Goal: Transaction & Acquisition: Purchase product/service

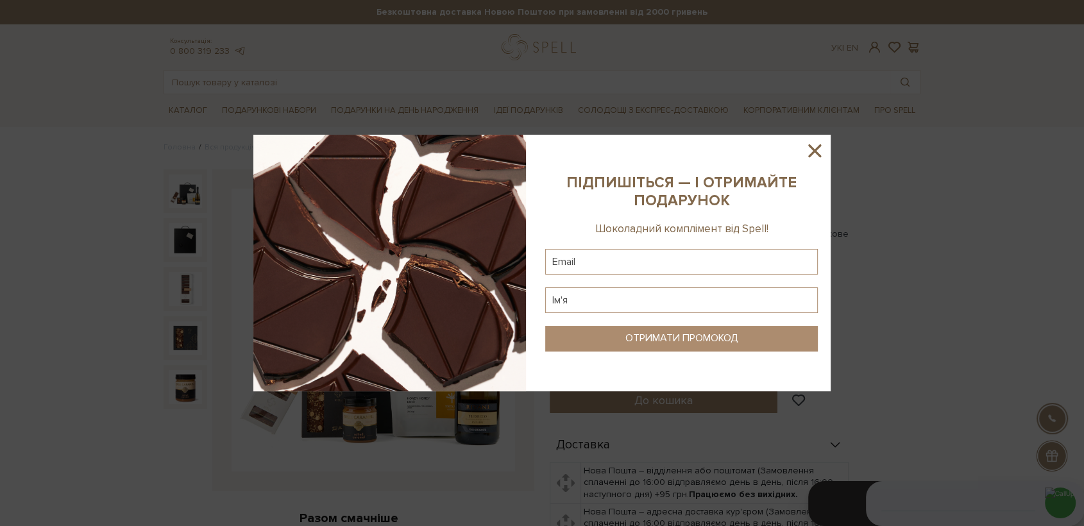
drag, startPoint x: 823, startPoint y: 147, endPoint x: 577, endPoint y: 124, distance: 246.8
click at [819, 146] on icon at bounding box center [815, 151] width 22 height 22
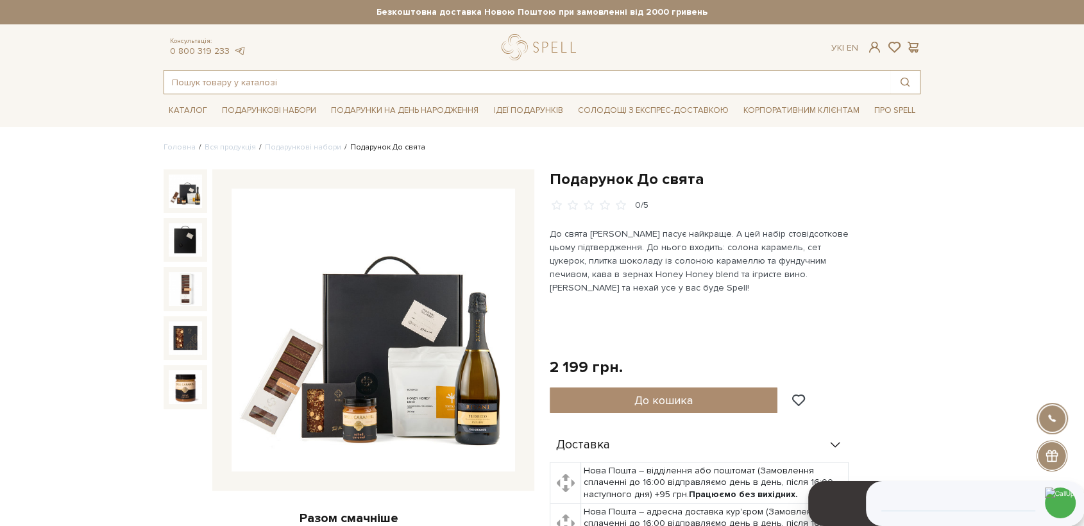
click at [289, 79] on input "text" at bounding box center [527, 82] width 726 height 23
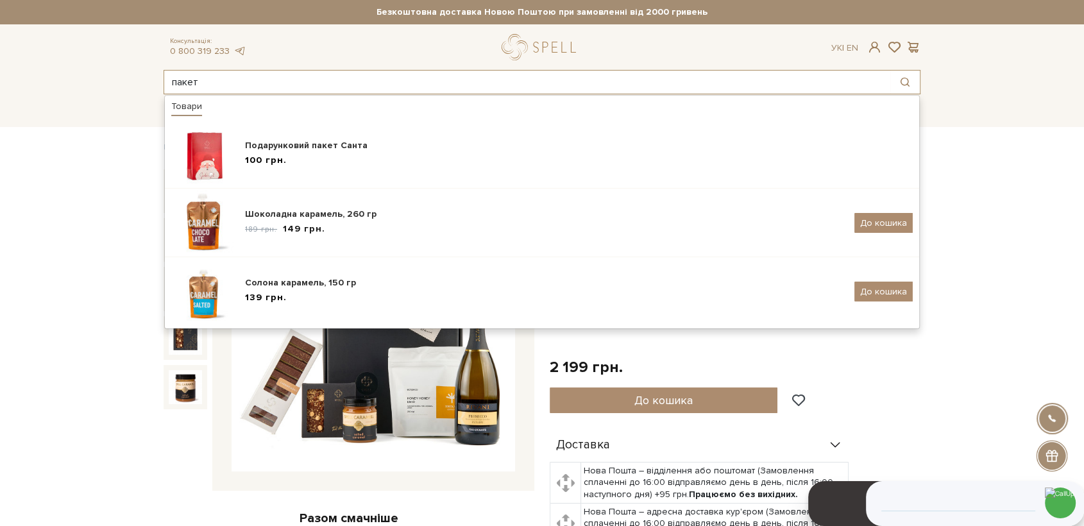
type input "пакет"
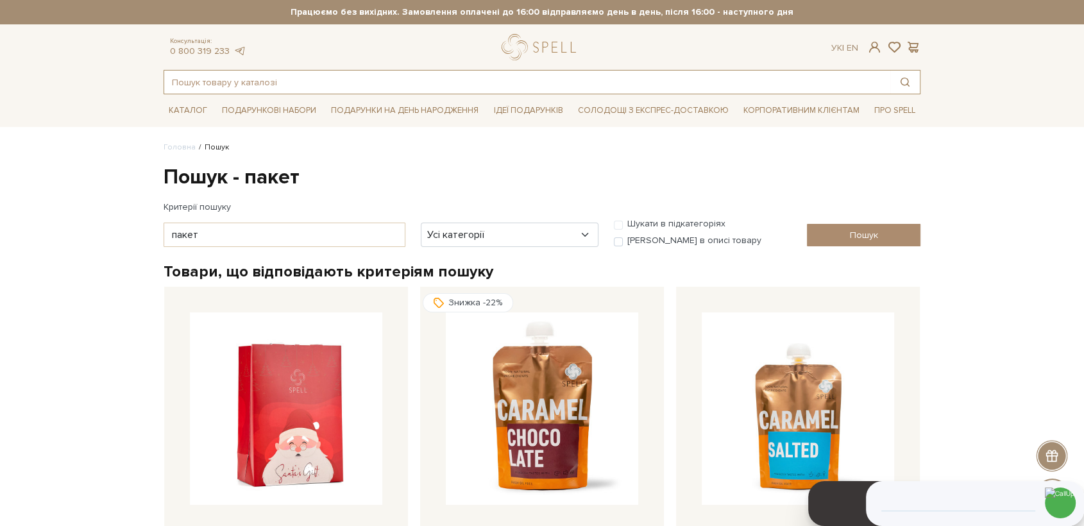
click at [235, 80] on input "text" at bounding box center [527, 82] width 726 height 23
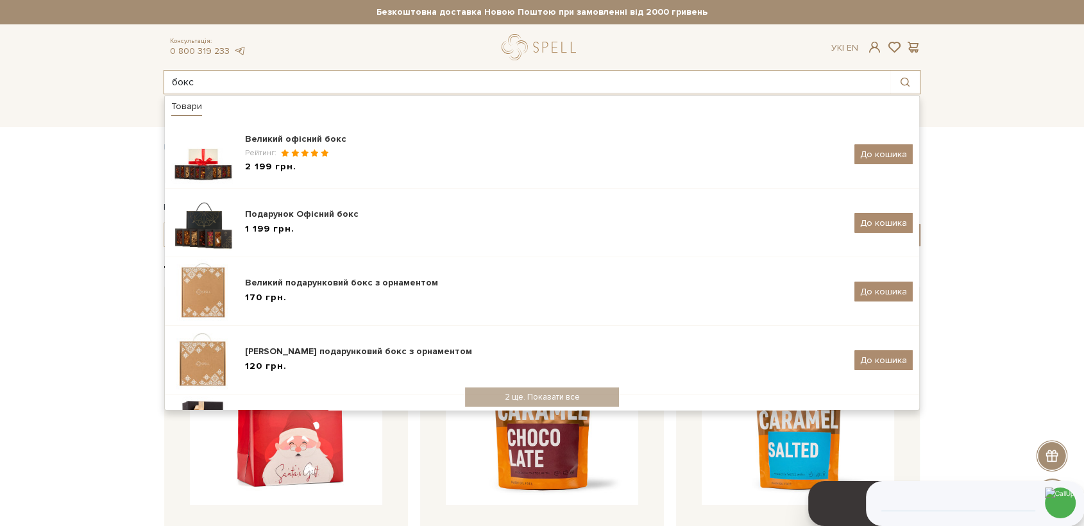
type input "бокс"
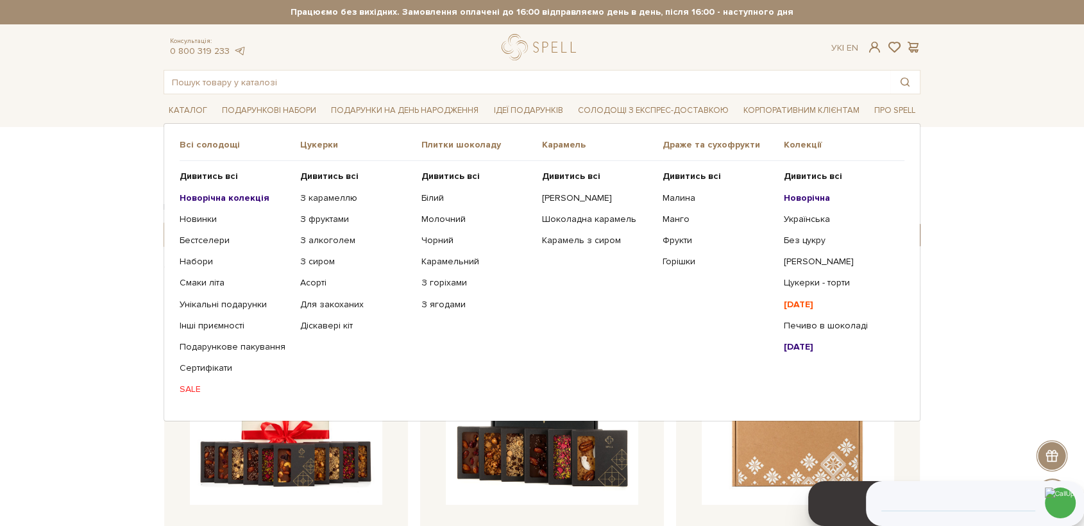
click at [231, 202] on b "Новорічна колекція" at bounding box center [225, 197] width 90 height 11
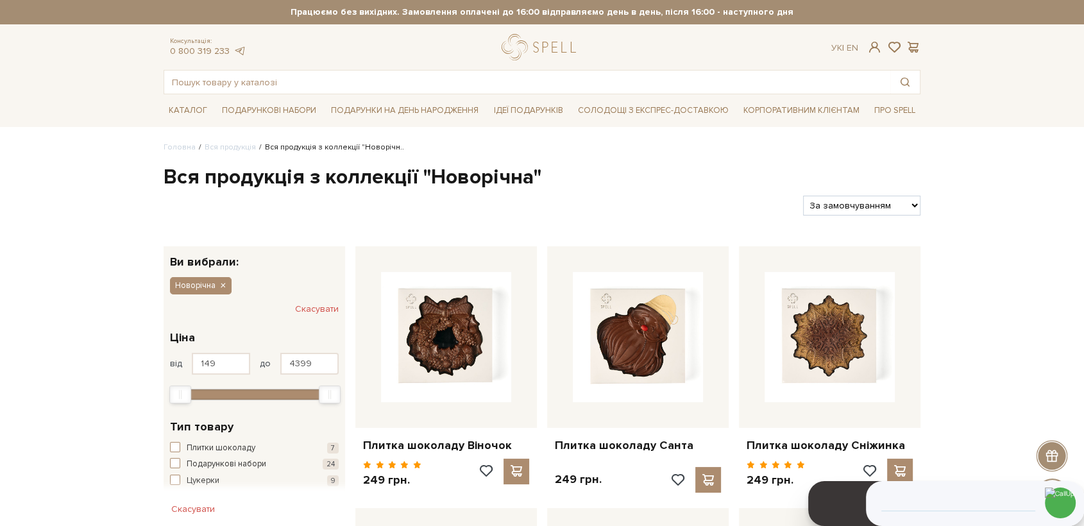
click at [894, 205] on select "За замовчуванням За Ціною (зростання) За Ціною (зменшення) Новинки За популярні…" at bounding box center [861, 206] width 117 height 20
select select "https://spellchocolate.com/our-productions/novorichna?sort=p.price&order=DESC"
click at [803, 196] on select "За замовчуванням За Ціною (зростання) За Ціною (зменшення) Новинки За популярні…" at bounding box center [861, 206] width 117 height 20
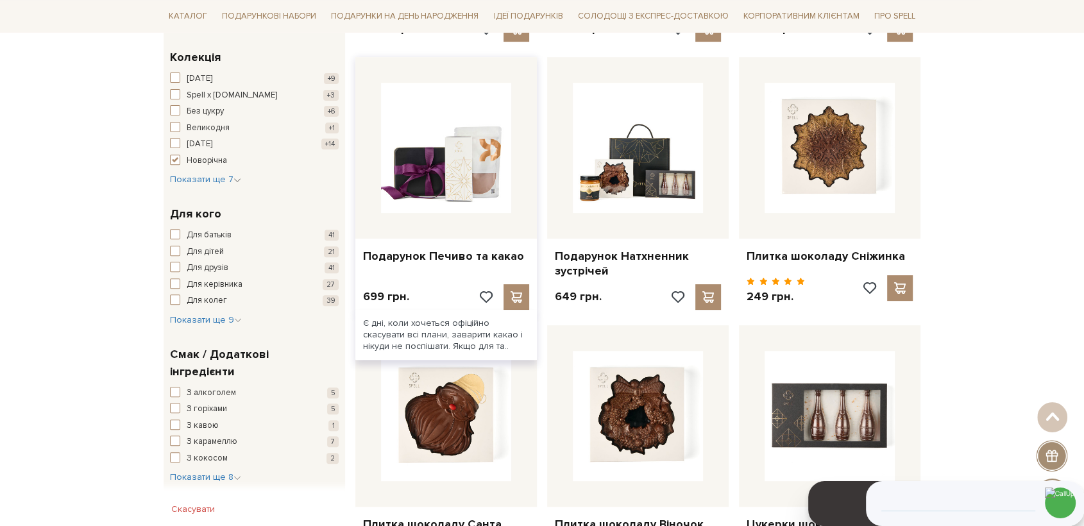
scroll to position [427, 0]
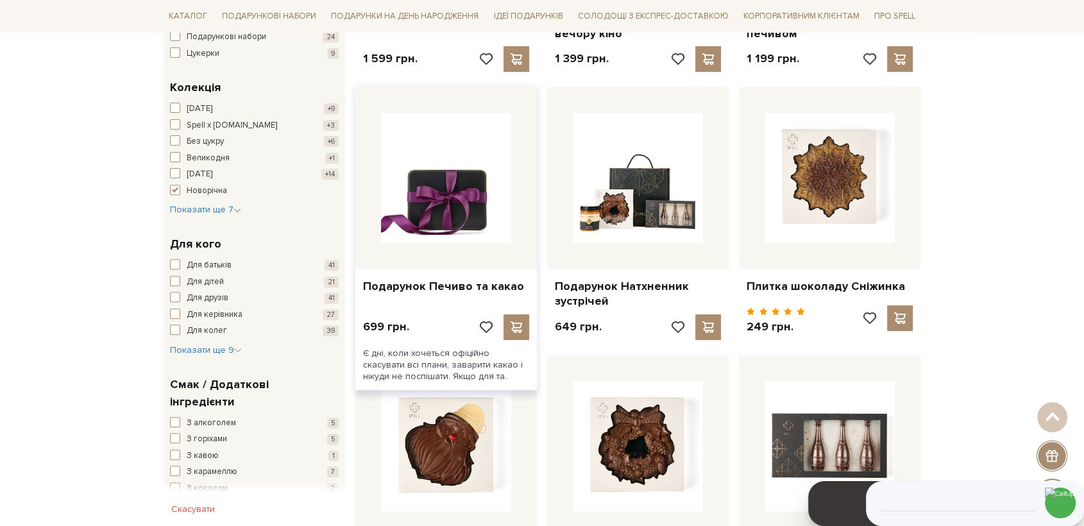
click at [449, 230] on img at bounding box center [446, 178] width 130 height 130
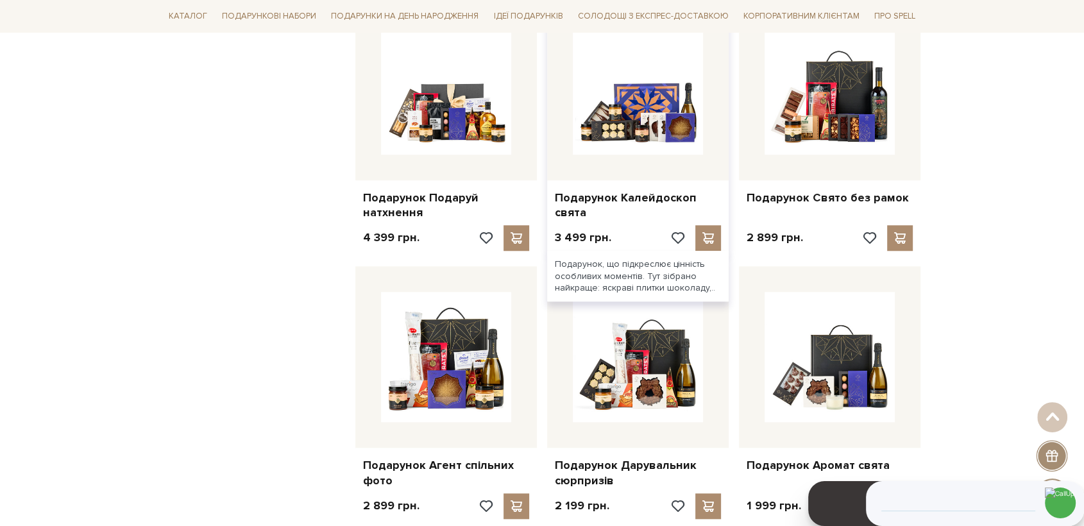
scroll to position [854, 0]
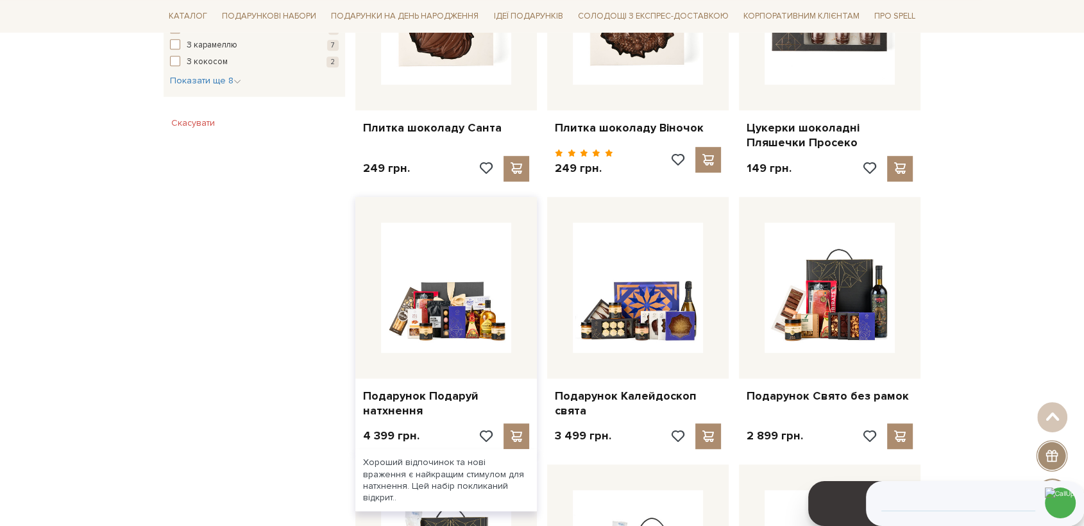
click at [479, 352] on div at bounding box center [446, 288] width 182 height 182
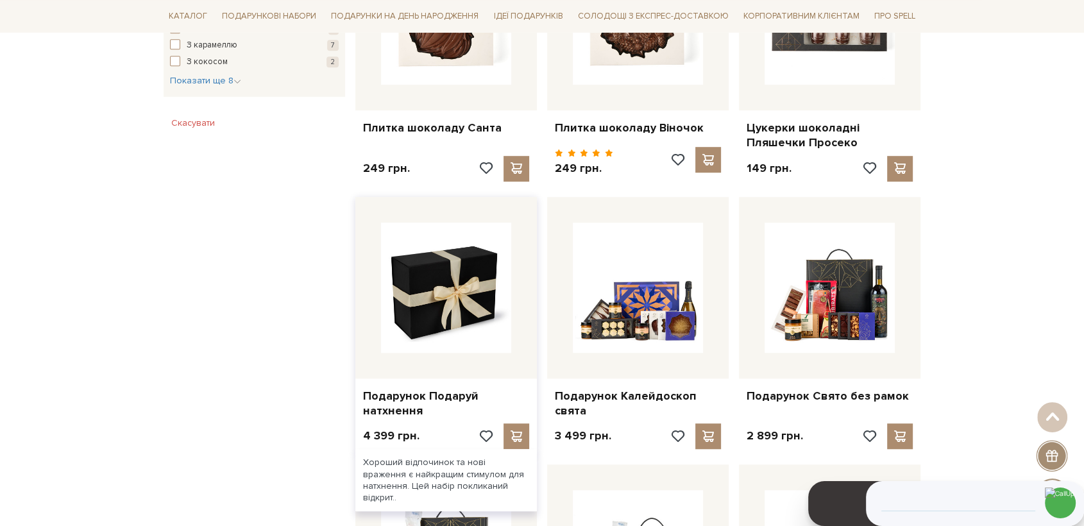
drag, startPoint x: 488, startPoint y: 296, endPoint x: 443, endPoint y: 265, distance: 54.5
click at [488, 296] on img at bounding box center [446, 288] width 130 height 130
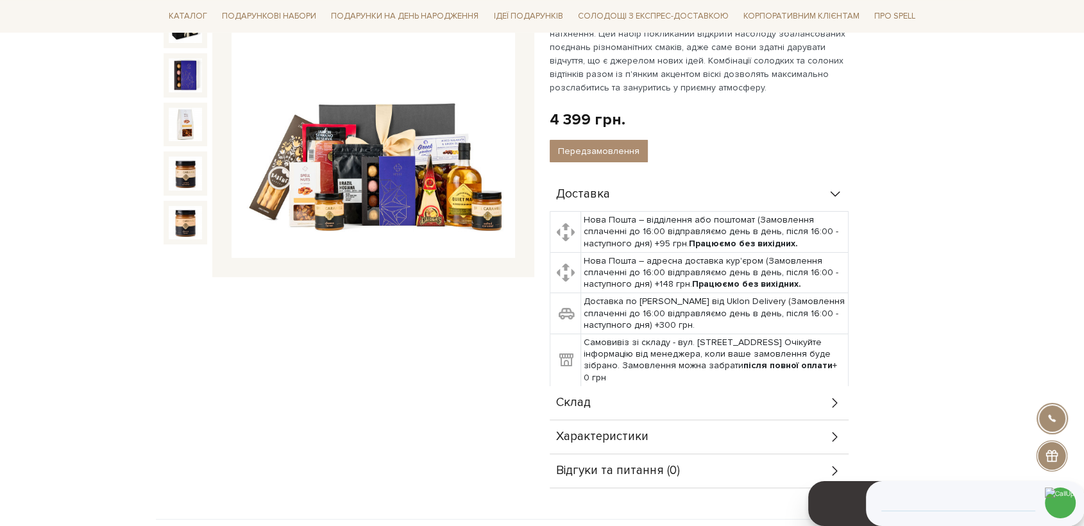
click at [597, 400] on div "Склад" at bounding box center [699, 402] width 299 height 33
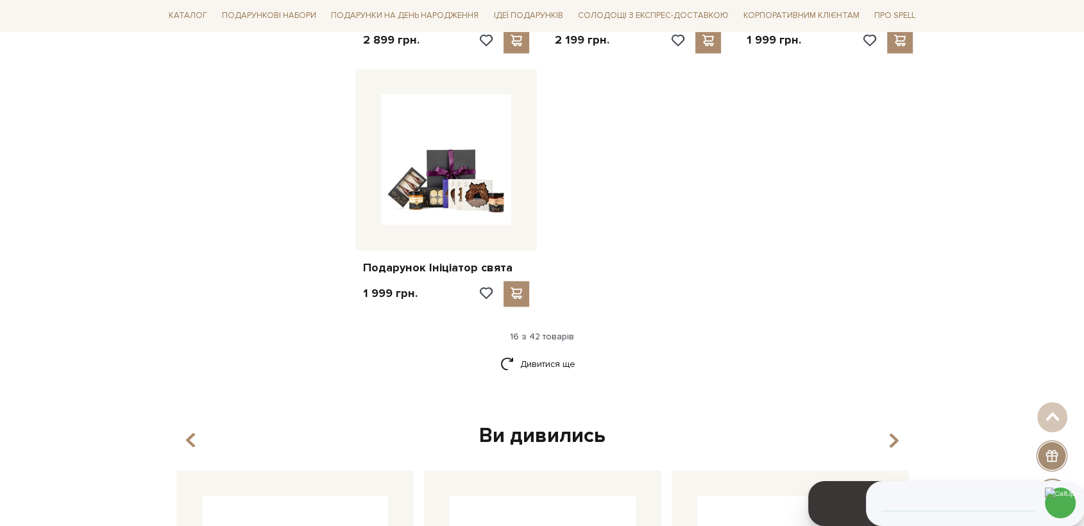
scroll to position [1638, 0]
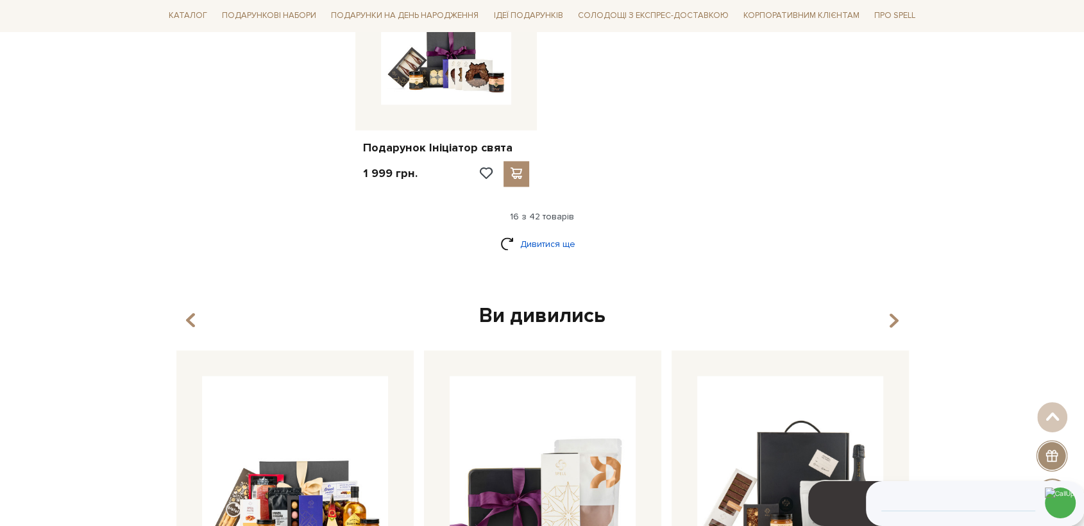
click at [535, 239] on link "Дивитися ще" at bounding box center [541, 244] width 83 height 22
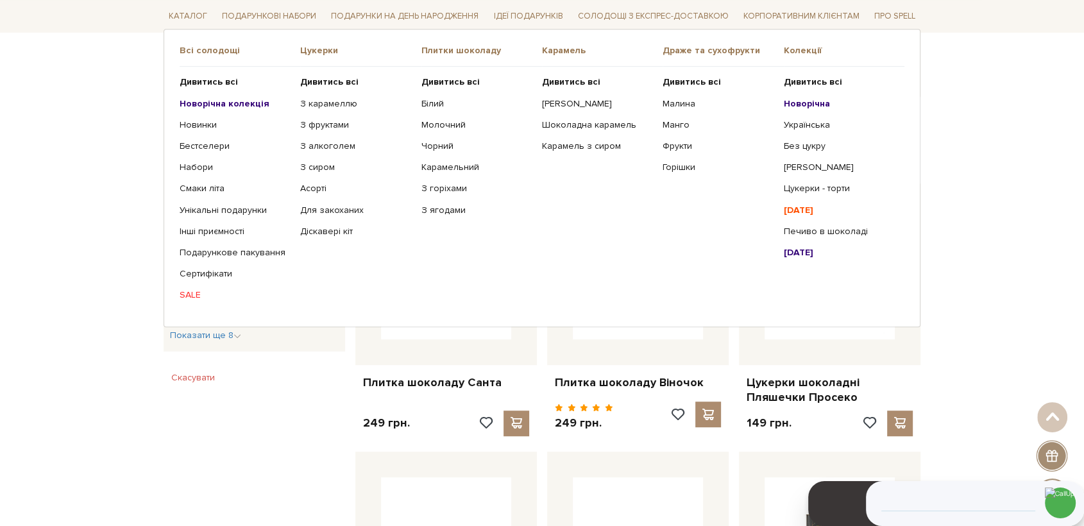
scroll to position [141, 0]
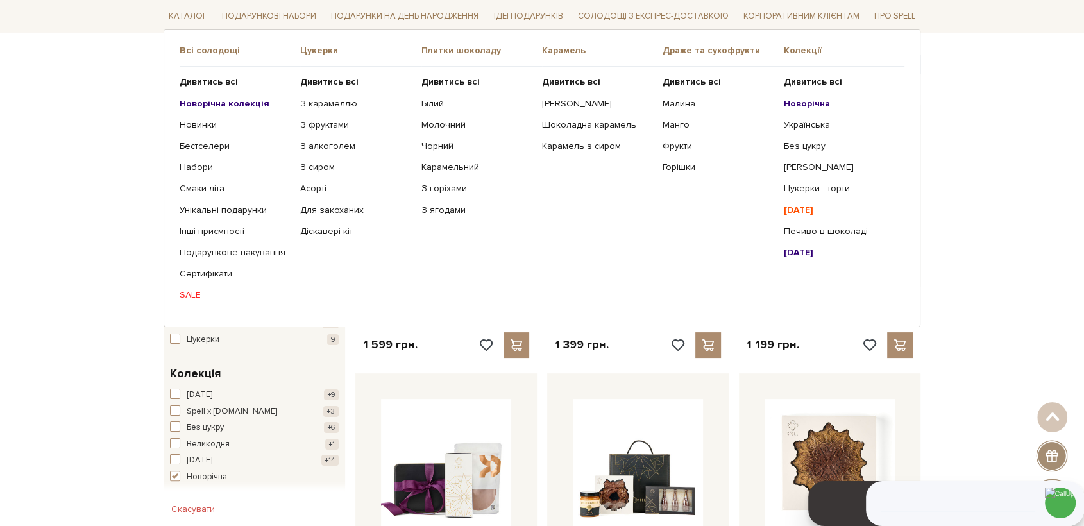
click at [210, 103] on b "Новорічна колекція" at bounding box center [225, 103] width 90 height 11
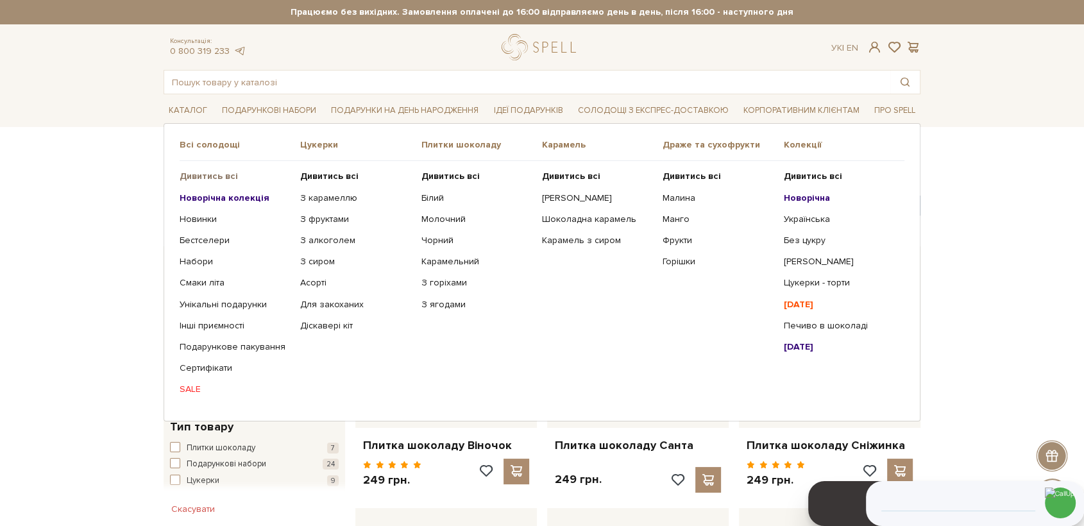
click at [205, 176] on b "Дивитись всі" at bounding box center [209, 176] width 58 height 11
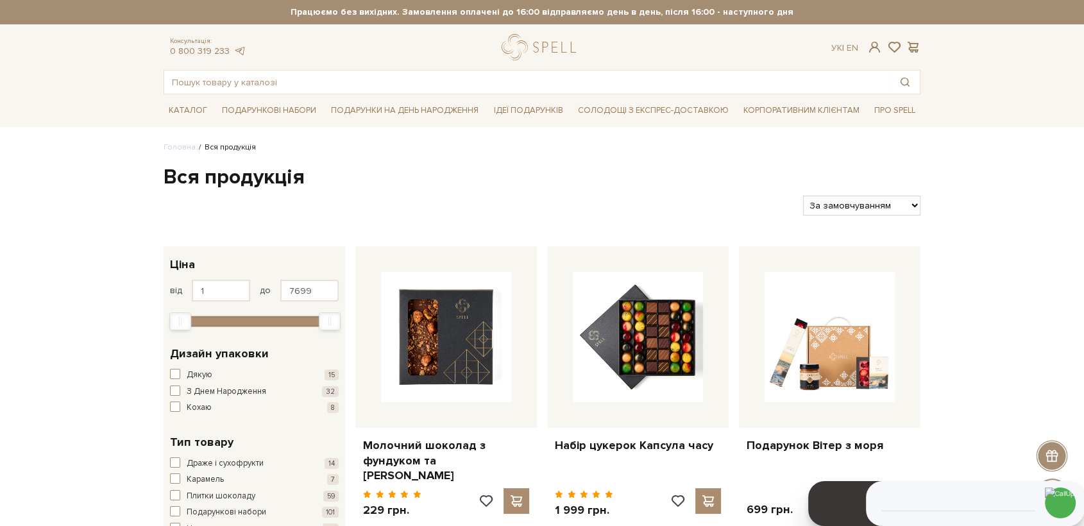
click at [842, 207] on select "За замовчуванням За Ціною (зростання) За Ціною (зменшення) Новинки За популярні…" at bounding box center [861, 206] width 117 height 20
select select "https://spellchocolate.com/our-productions/?sort=p.price&order=DESC"
click at [803, 196] on select "За замовчуванням За Ціною (зростання) За Ціною (зменшення) Новинки За популярні…" at bounding box center [861, 206] width 117 height 20
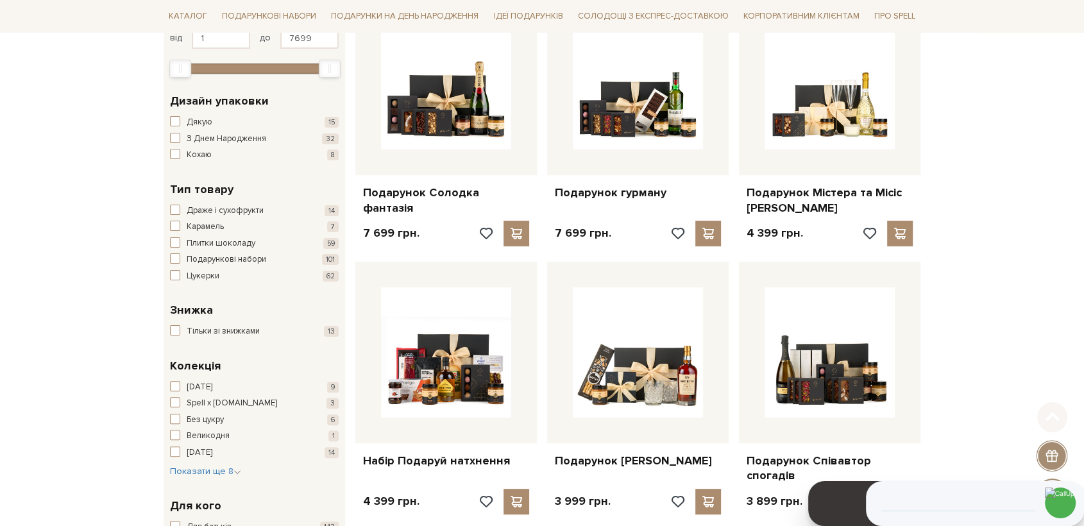
scroll to position [285, 0]
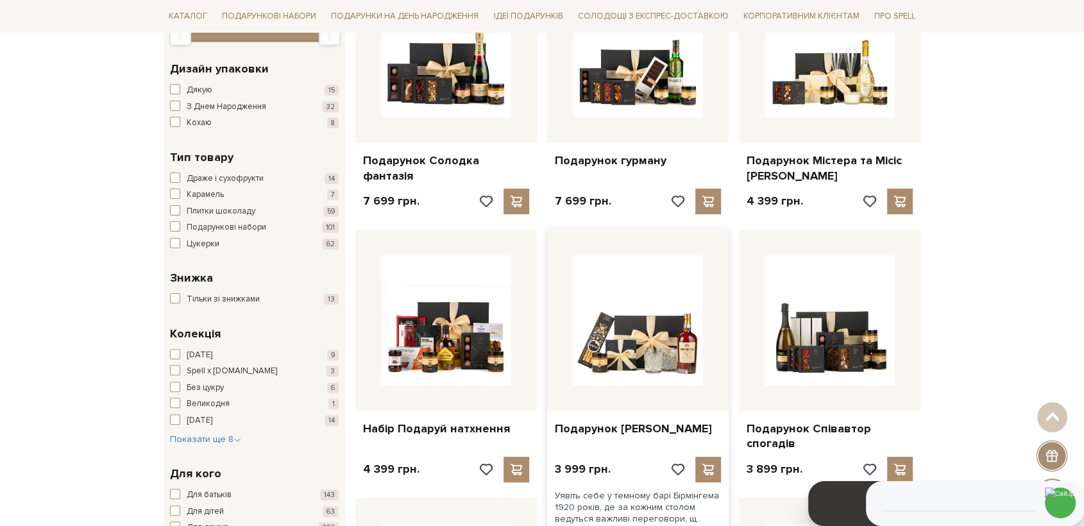
click at [590, 386] on div at bounding box center [638, 321] width 182 height 182
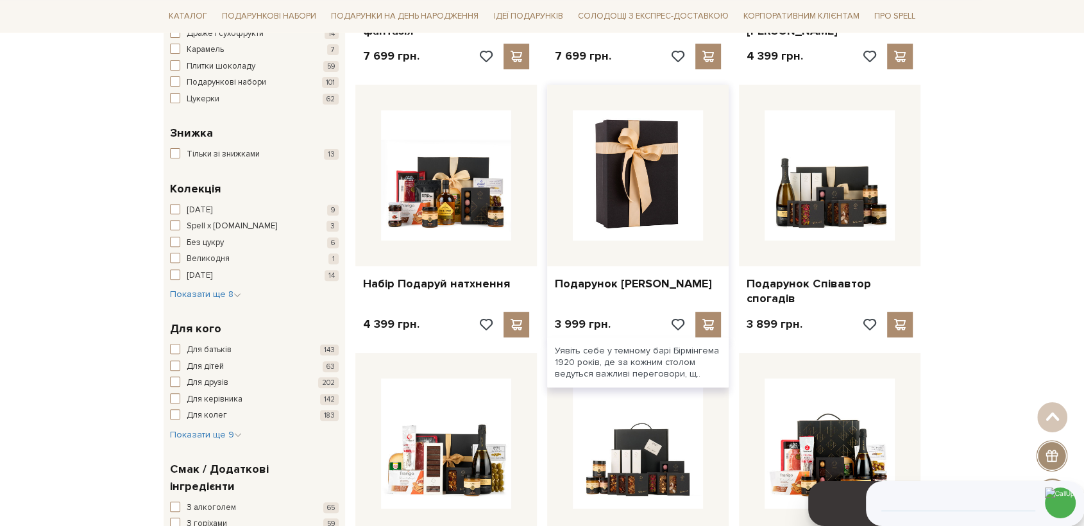
scroll to position [427, 0]
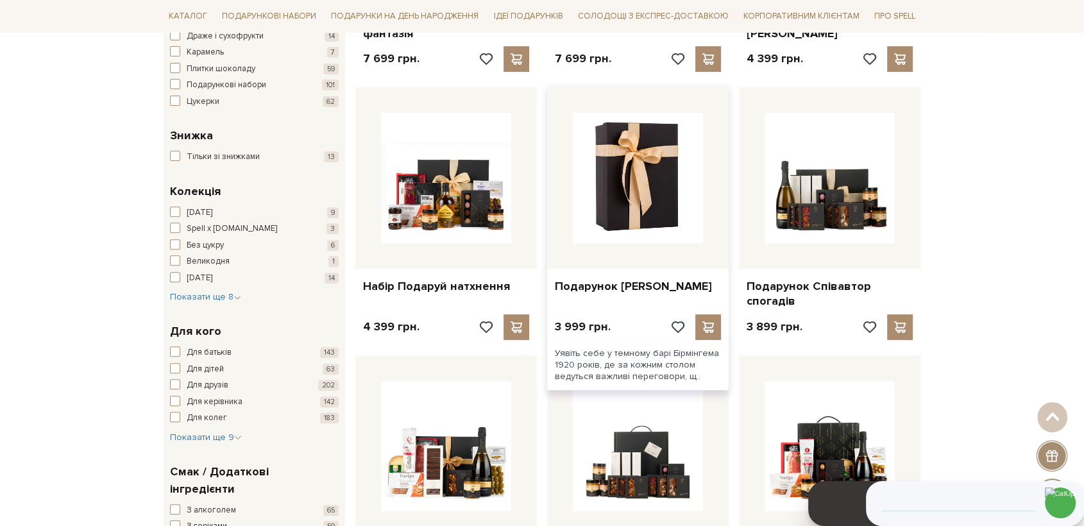
click at [648, 178] on img at bounding box center [638, 178] width 130 height 130
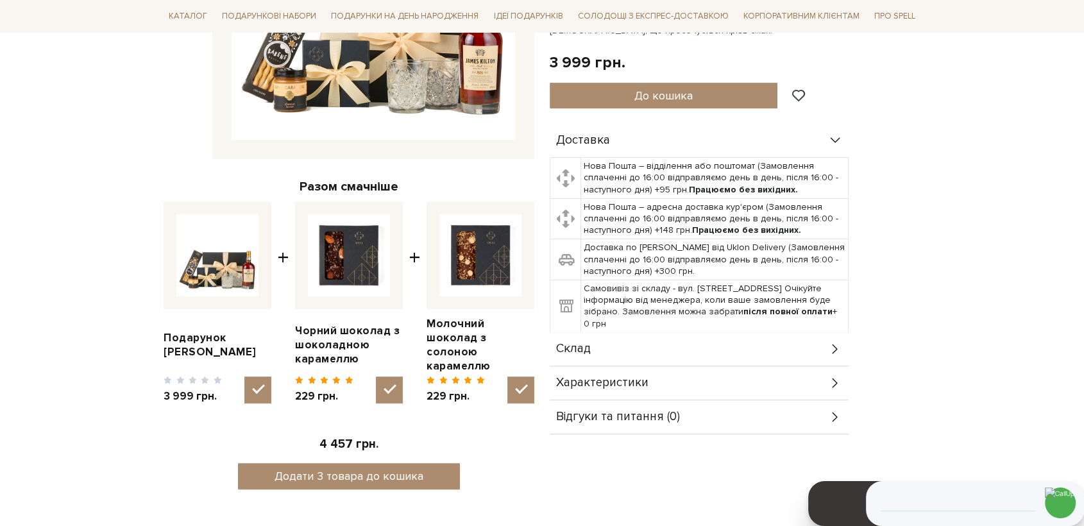
scroll to position [356, 0]
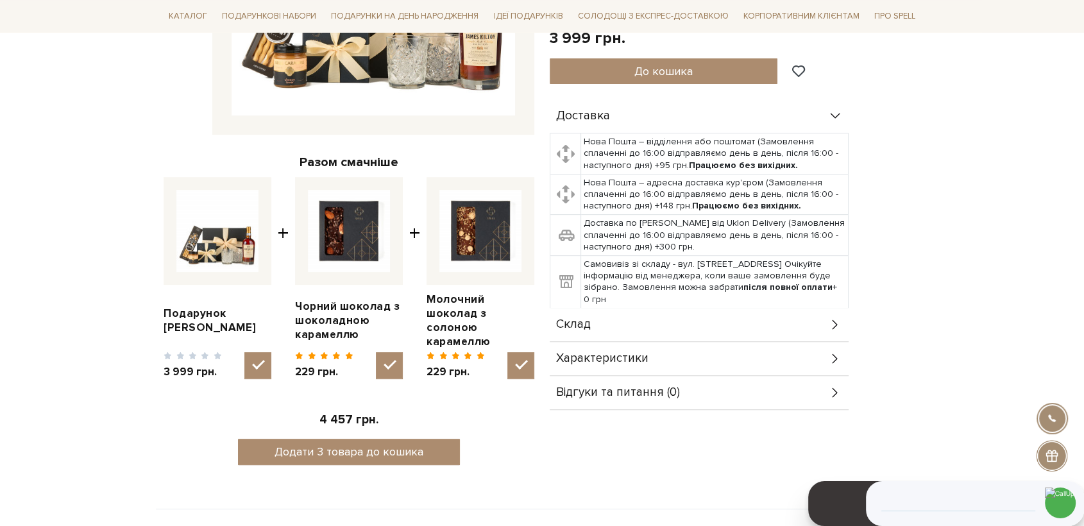
click at [585, 314] on div "Склад" at bounding box center [699, 324] width 299 height 33
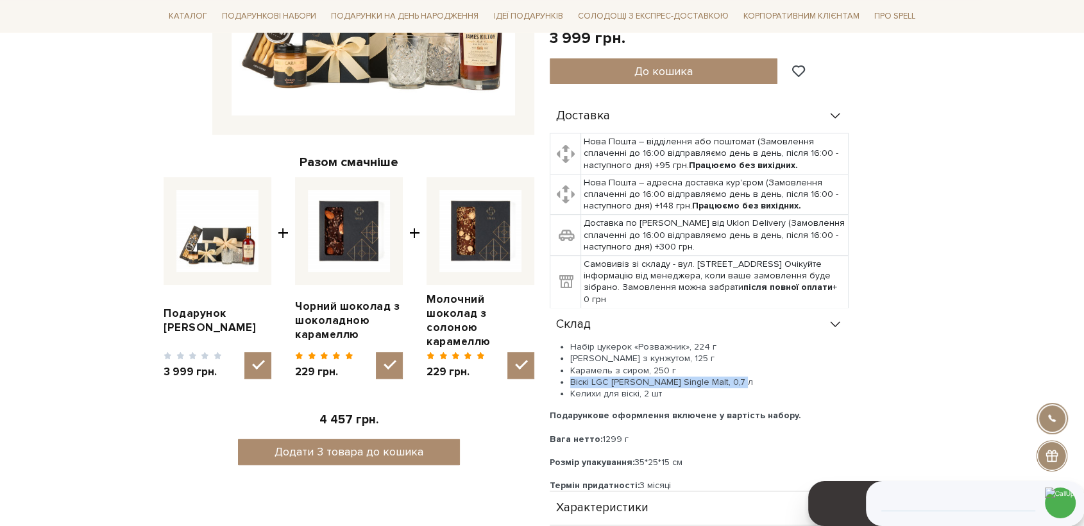
drag, startPoint x: 742, startPoint y: 379, endPoint x: 565, endPoint y: 384, distance: 177.2
click at [565, 384] on ul "Набір цукерок «Розважник», 224 г Грісіні з кунжутом, 125 г Карамель з сиром, 25…" at bounding box center [699, 370] width 299 height 58
copy li "Віскі LGC James Kilton Single Malt, 0,7 л"
drag, startPoint x: 46, startPoint y: 283, endPoint x: 306, endPoint y: 198, distance: 273.5
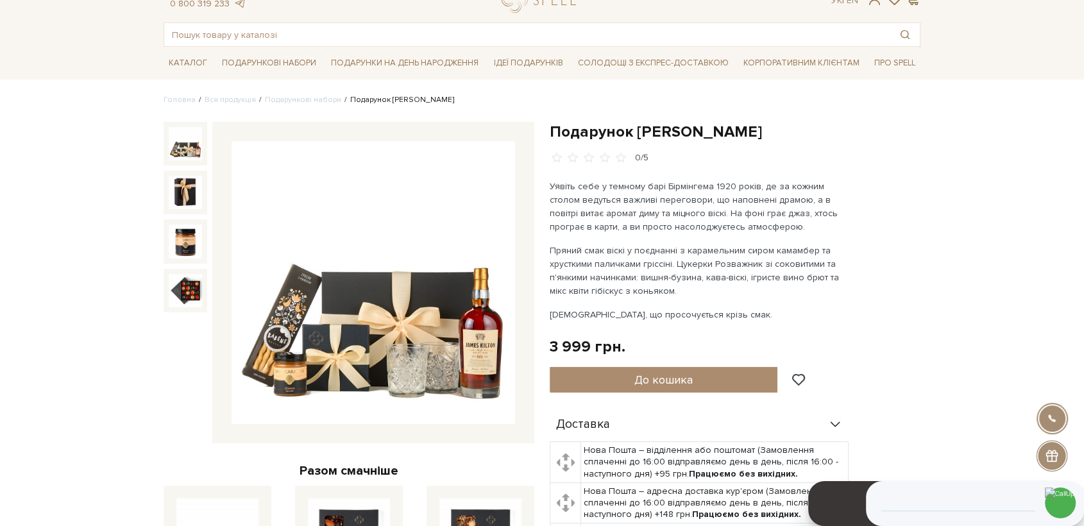
scroll to position [0, 0]
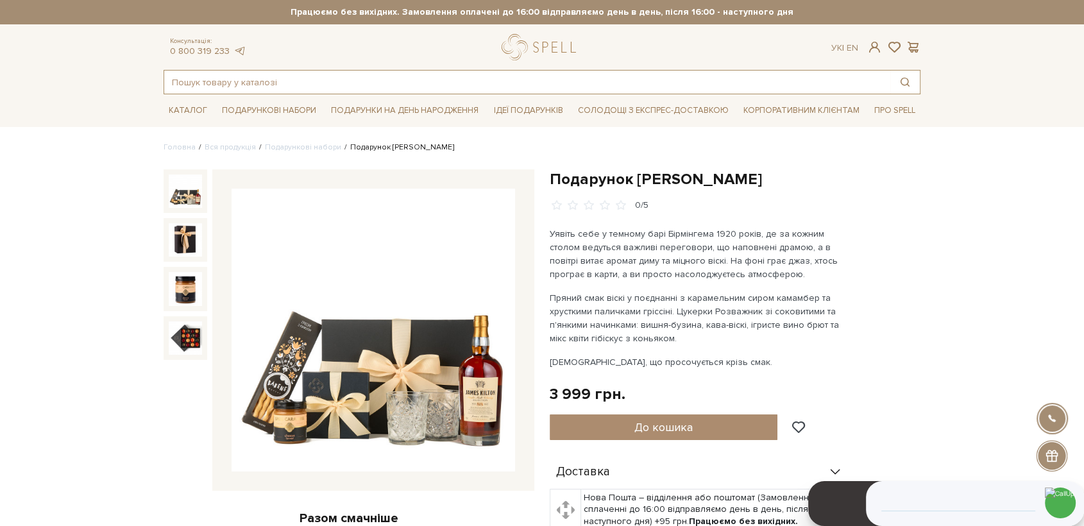
click at [212, 84] on input "text" at bounding box center [527, 82] width 726 height 23
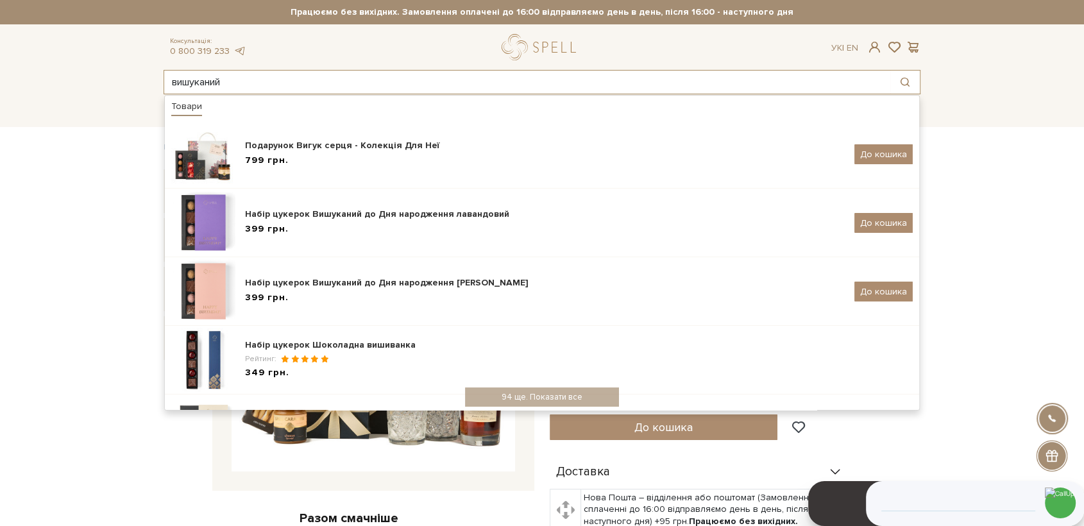
type input "вишуканий"
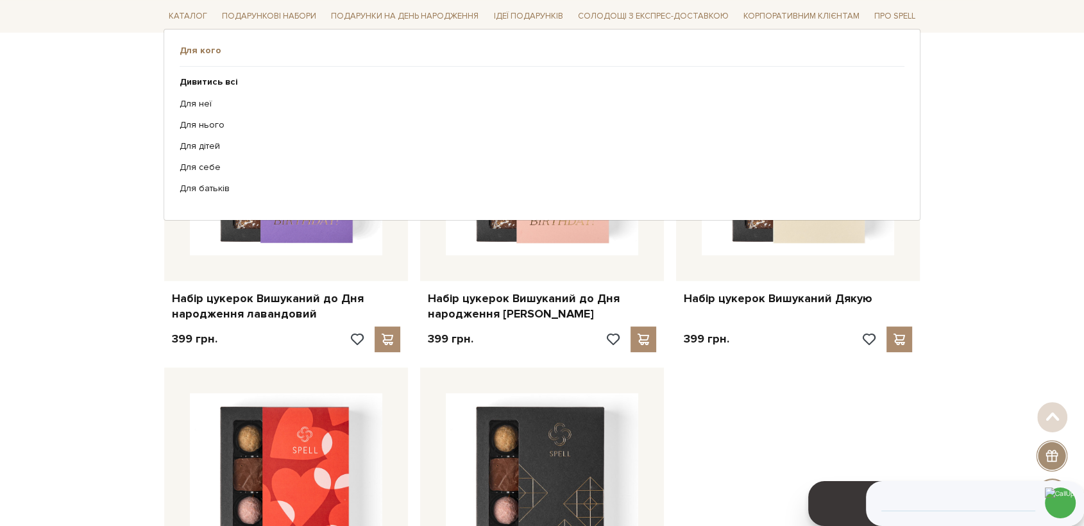
scroll to position [285, 0]
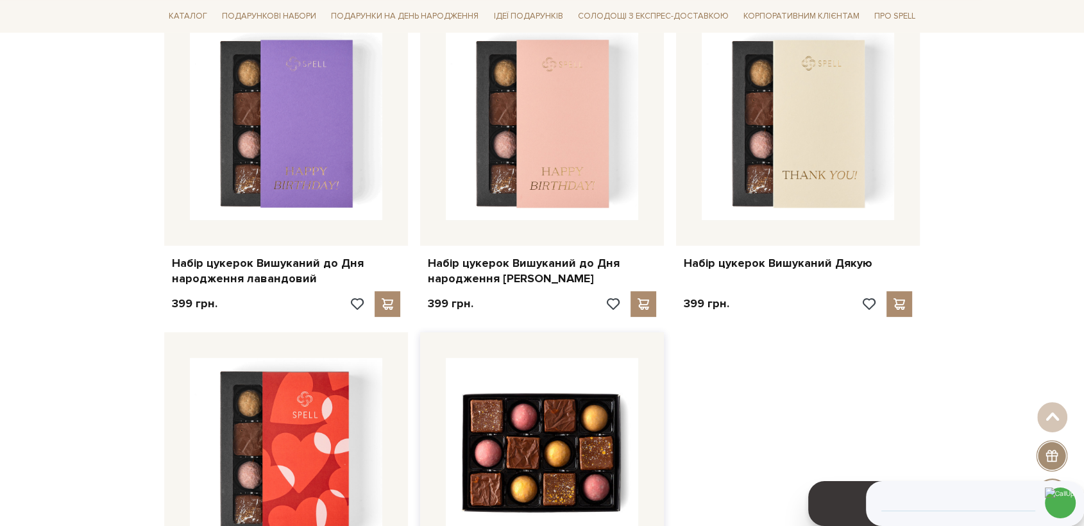
click at [515, 472] on img at bounding box center [542, 454] width 192 height 192
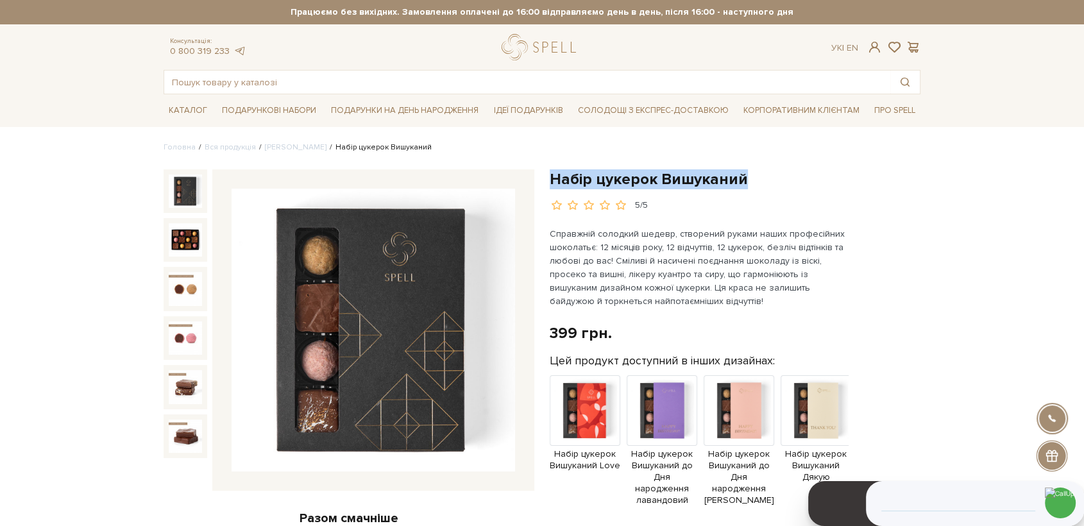
drag, startPoint x: 560, startPoint y: 175, endPoint x: 742, endPoint y: 180, distance: 182.3
click at [742, 180] on h1 "Набір цукерок Вишуканий" at bounding box center [735, 179] width 371 height 20
copy h1 "Набір цукерок Вишуканий"
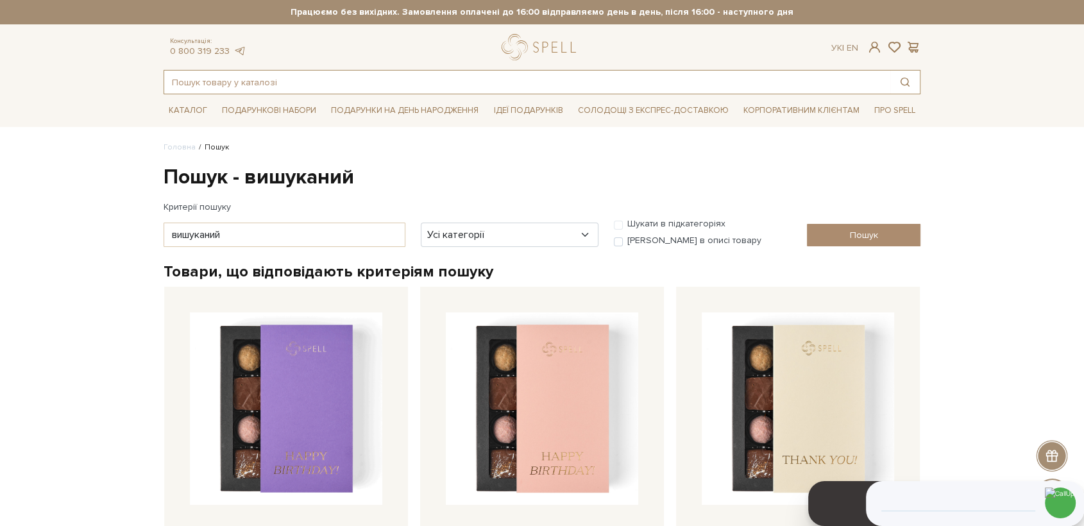
click at [227, 81] on input "text" at bounding box center [527, 82] width 726 height 23
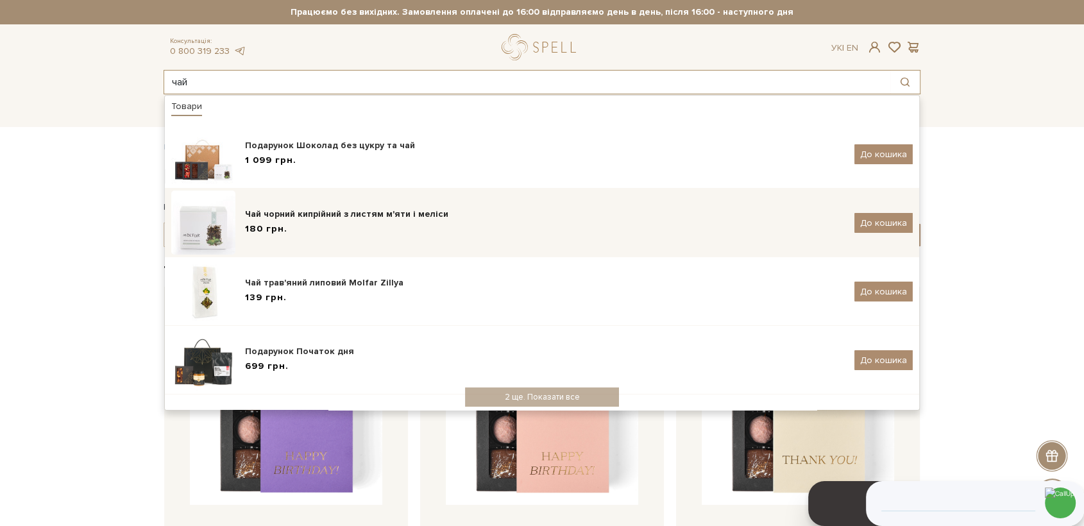
type input "чай"
click at [287, 216] on div "Чай чорний кипрійний з листям м'яти і меліси" at bounding box center [545, 214] width 600 height 13
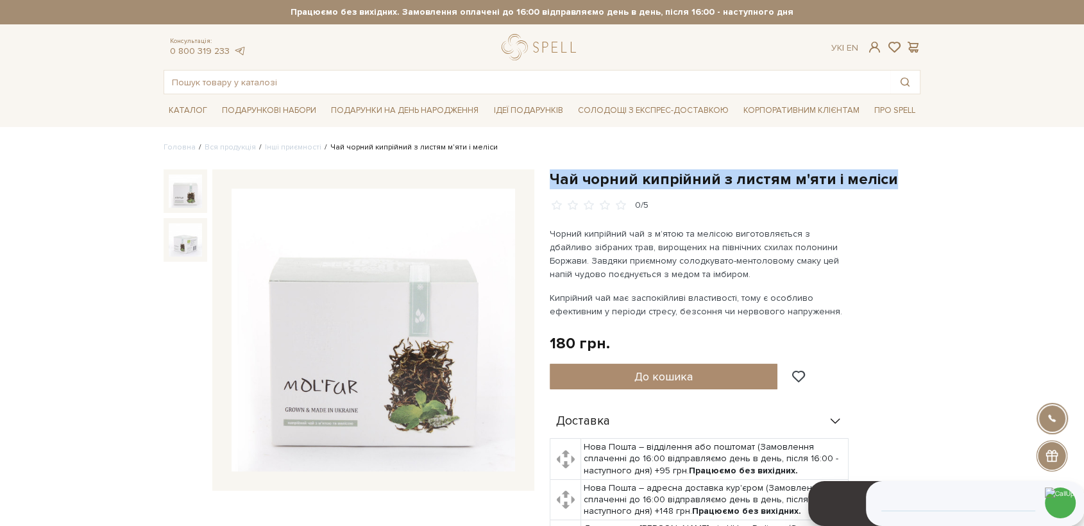
drag, startPoint x: 551, startPoint y: 176, endPoint x: 903, endPoint y: 171, distance: 352.3
click at [903, 171] on h1 "Чай чорний кипрійний з листям м'яти і меліси" at bounding box center [735, 179] width 371 height 20
copy h1 "Чай чорний кипрійний з листям м'яти і меліси"
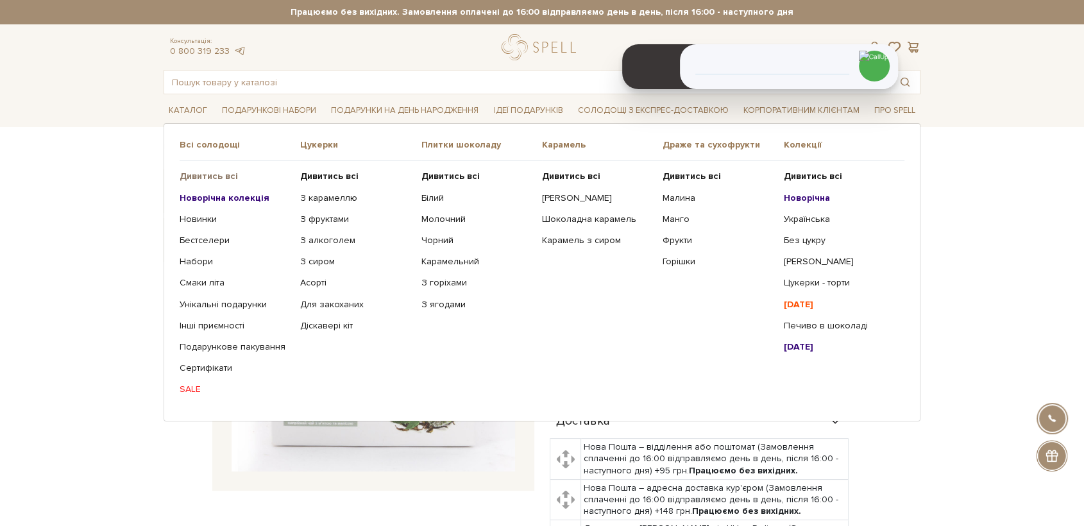
click at [209, 174] on b "Дивитись всі" at bounding box center [209, 176] width 58 height 11
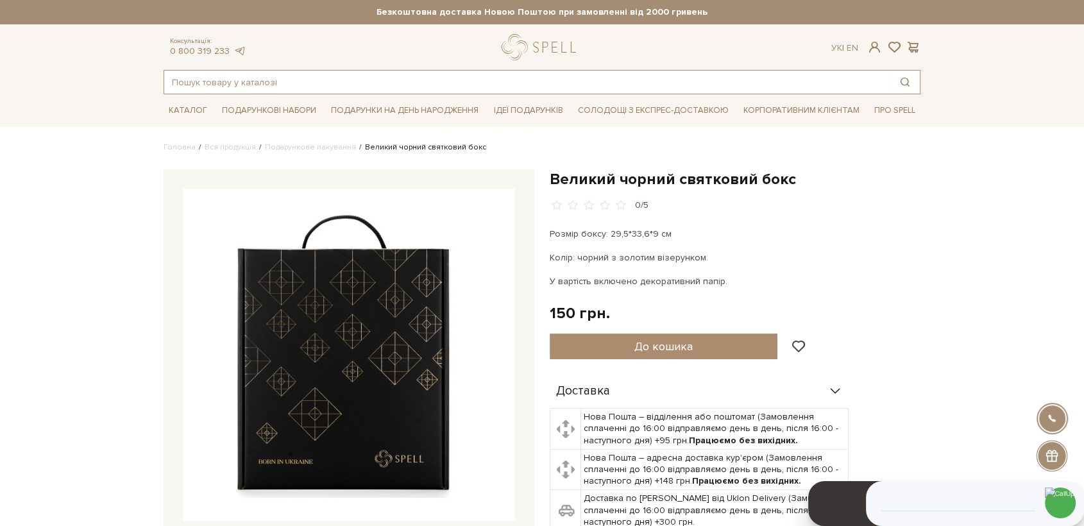
drag, startPoint x: 202, startPoint y: 80, endPoint x: 194, endPoint y: 84, distance: 8.6
click at [200, 84] on input "text" at bounding box center [527, 82] width 726 height 23
type input "чай"
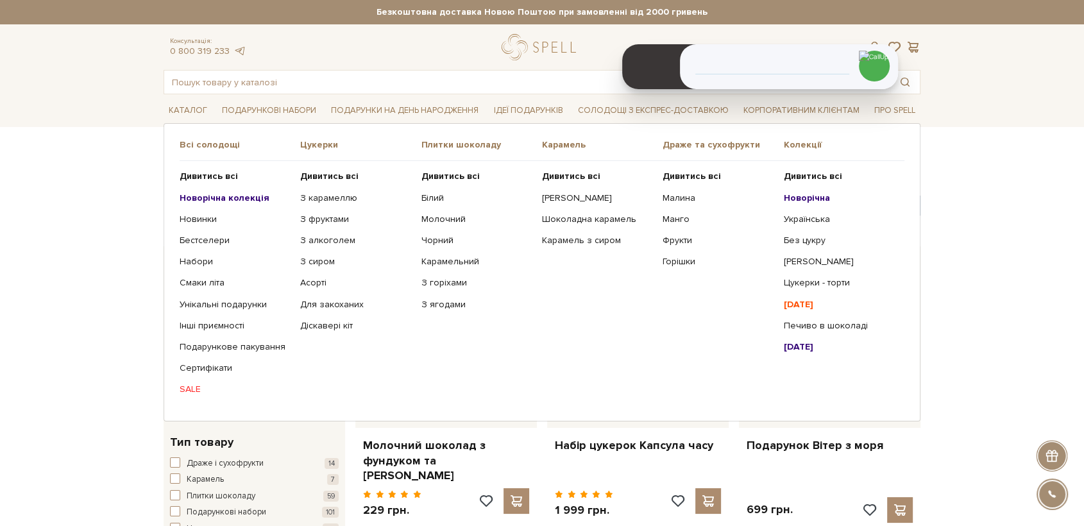
click at [339, 184] on ul "Дивитись всі З карамеллю З фруктами З алкоголем З сиром Асорті" at bounding box center [360, 283] width 121 height 244
click at [336, 179] on b "Дивитись всі" at bounding box center [329, 176] width 58 height 11
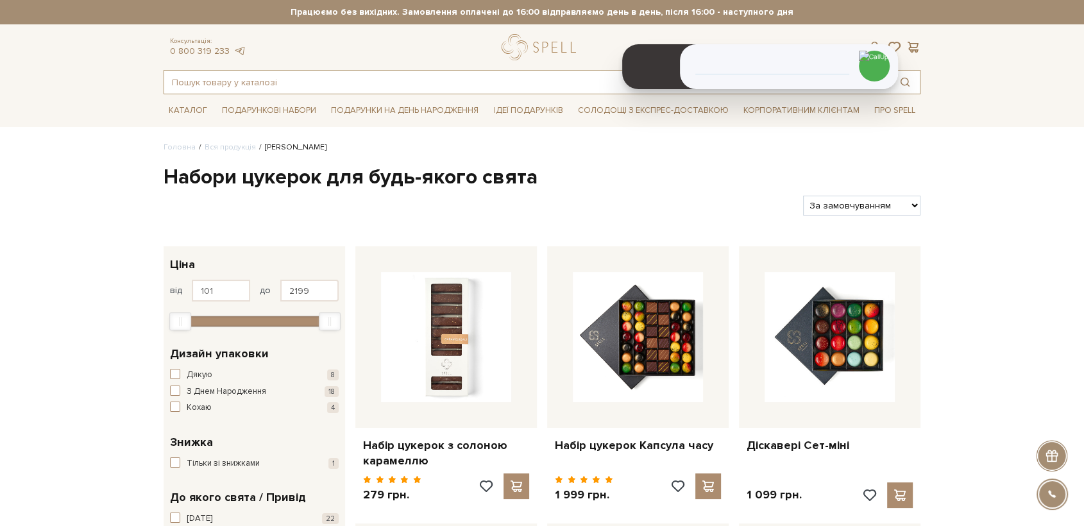
click at [389, 83] on input "text" at bounding box center [527, 82] width 726 height 23
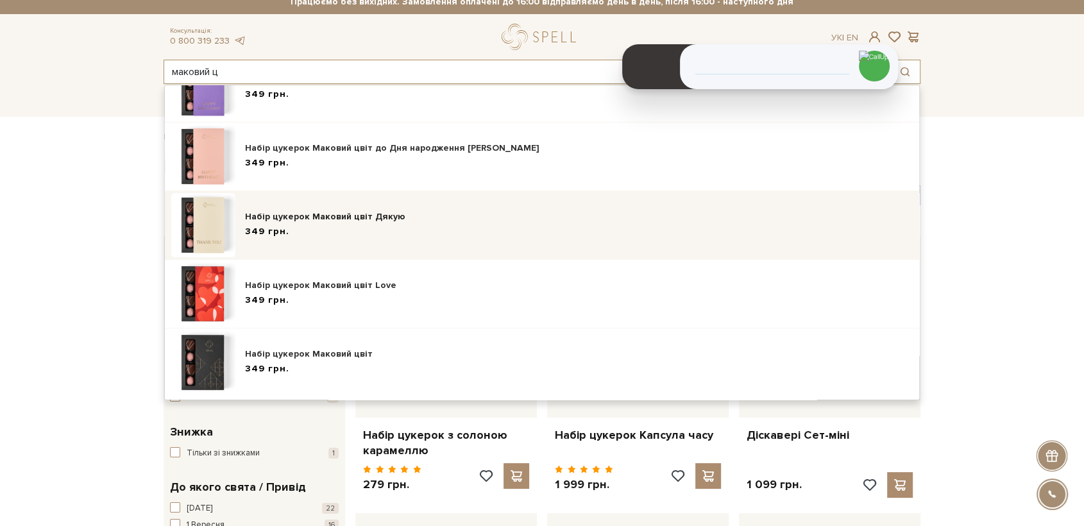
scroll to position [71, 0]
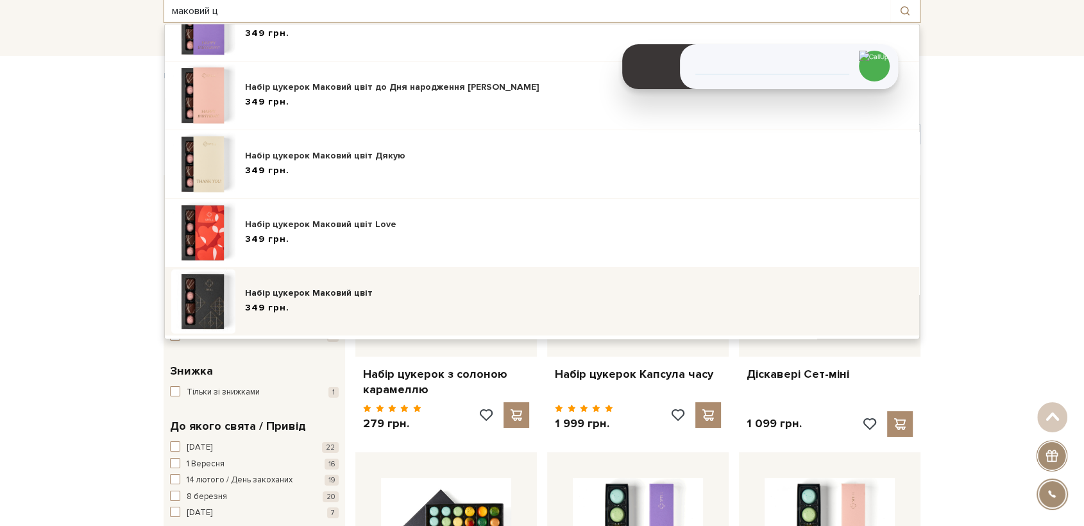
type input "маковий ц"
click at [379, 304] on div "349 грн." at bounding box center [579, 308] width 668 height 13
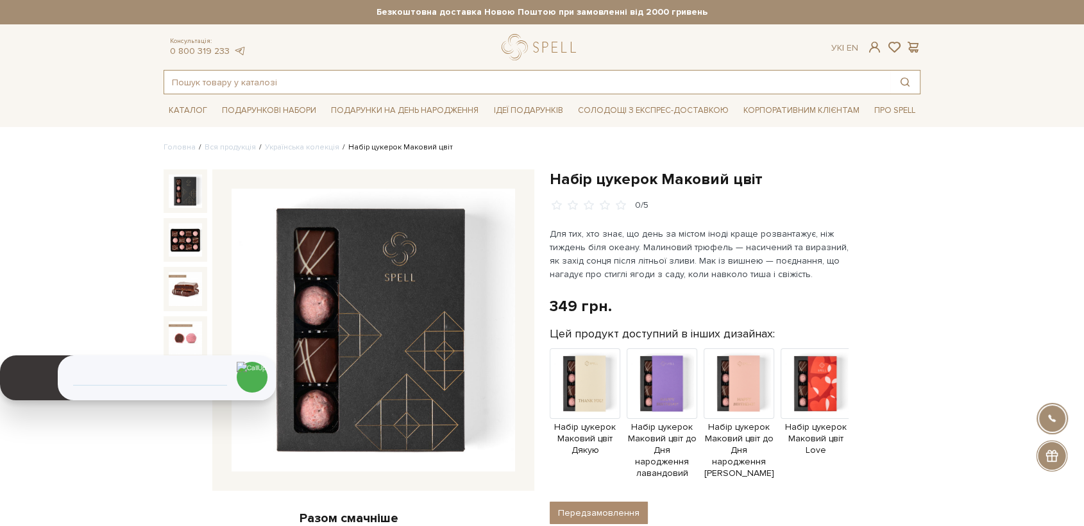
click at [286, 83] on input "text" at bounding box center [527, 82] width 726 height 23
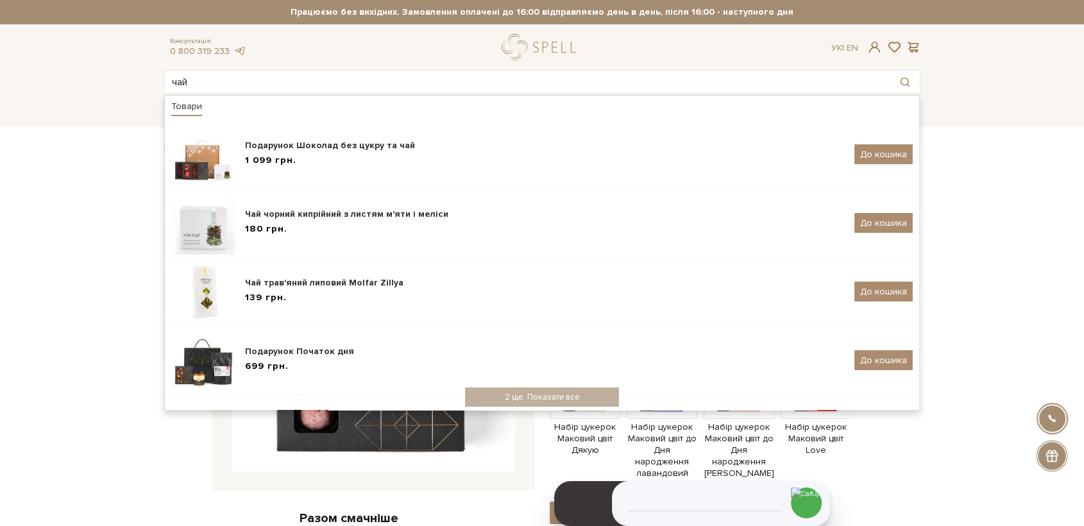
drag, startPoint x: 203, startPoint y: 78, endPoint x: 158, endPoint y: 73, distance: 45.2
click at [158, 73] on div "чай Товари Подарунок Шоколад без цукру та чай 1 099 грн. До кошика Чай чорний к…" at bounding box center [542, 82] width 773 height 24
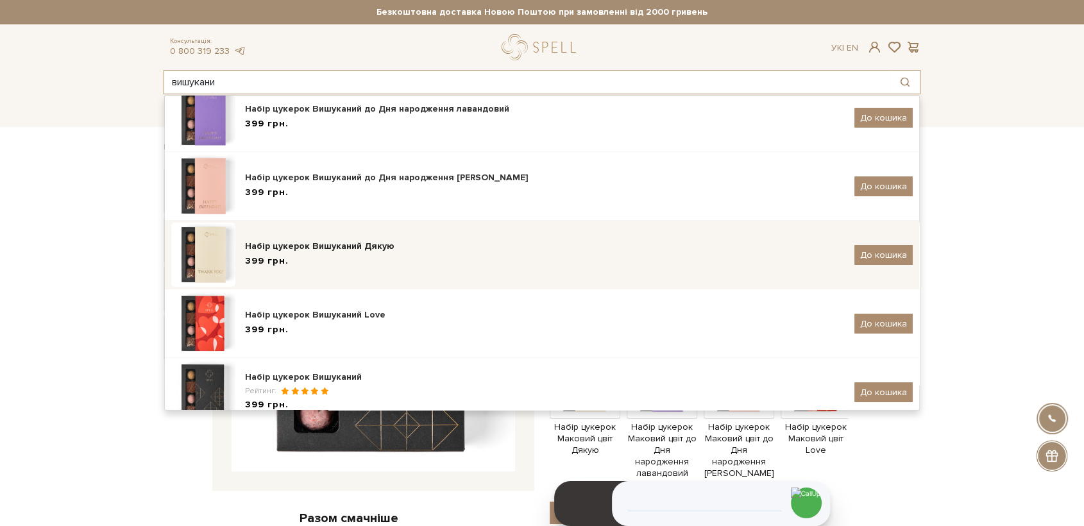
scroll to position [56, 0]
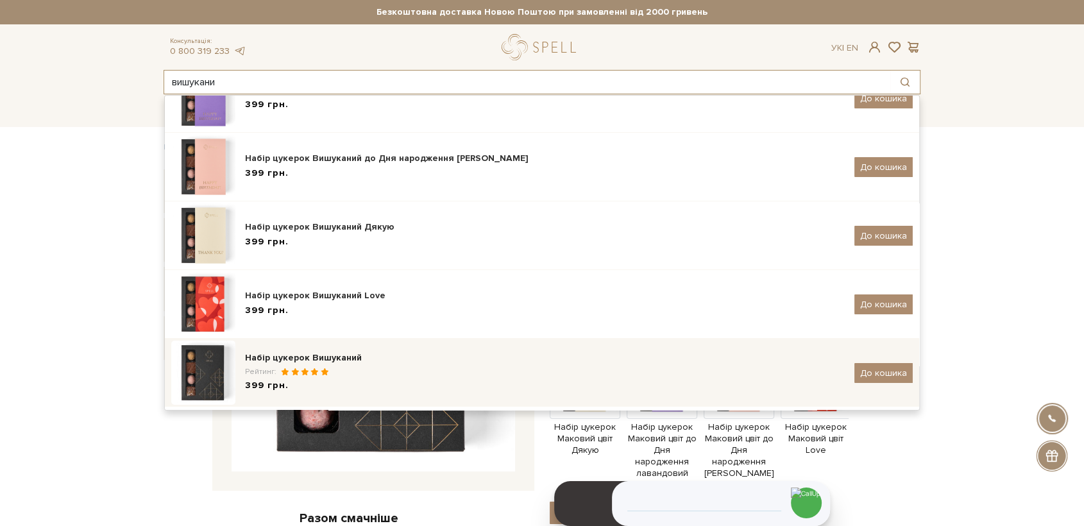
type input "вишукани"
click at [340, 375] on div "Рейтинг:" at bounding box center [545, 371] width 600 height 11
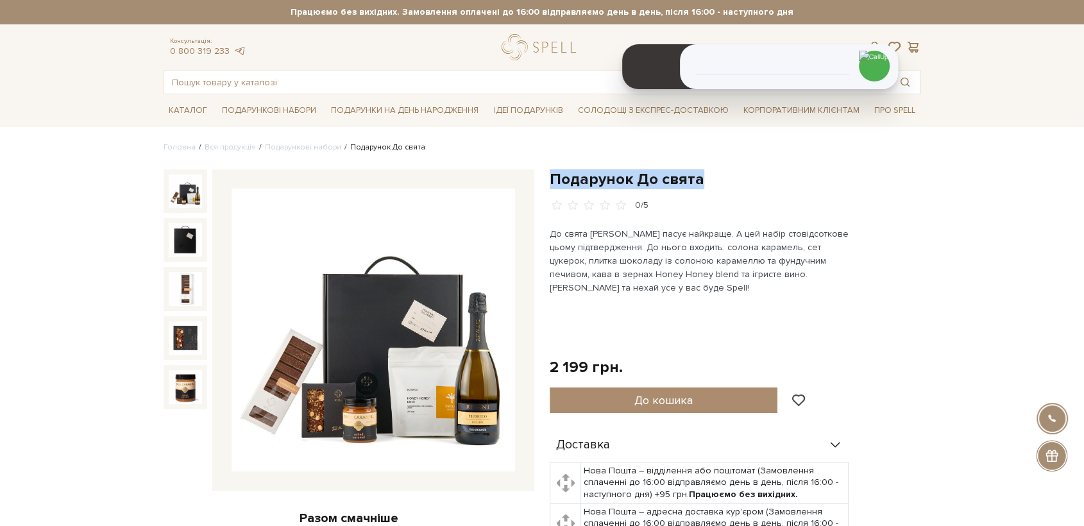
drag, startPoint x: 676, startPoint y: 181, endPoint x: 545, endPoint y: 180, distance: 130.3
click at [545, 180] on div "Подарунок До свята 0/5 2 199 грн. Оплата частинами: До кошика" at bounding box center [735, 501] width 386 height 665
copy h1 "Подарунок До свята"
click at [267, 84] on input "text" at bounding box center [527, 82] width 726 height 23
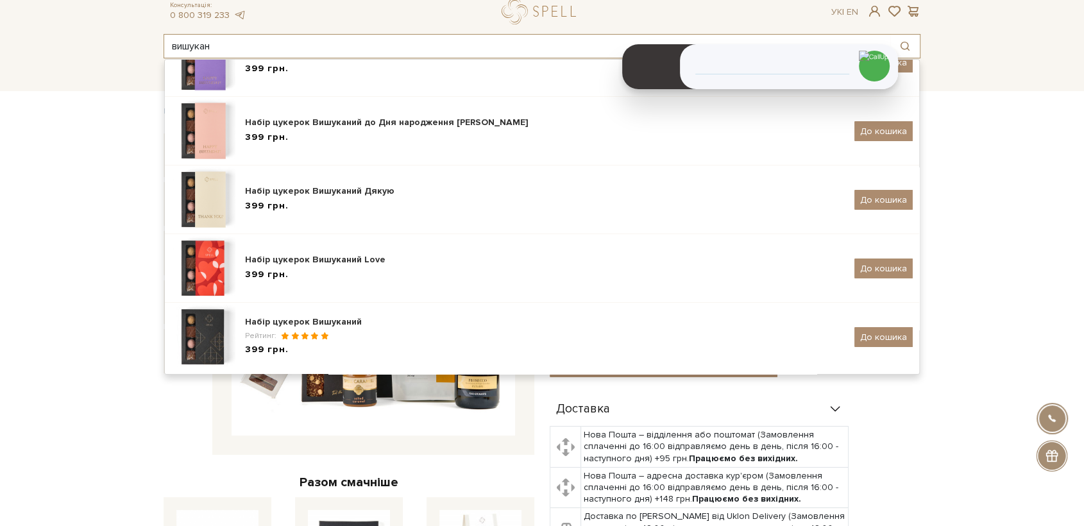
scroll to position [71, 0]
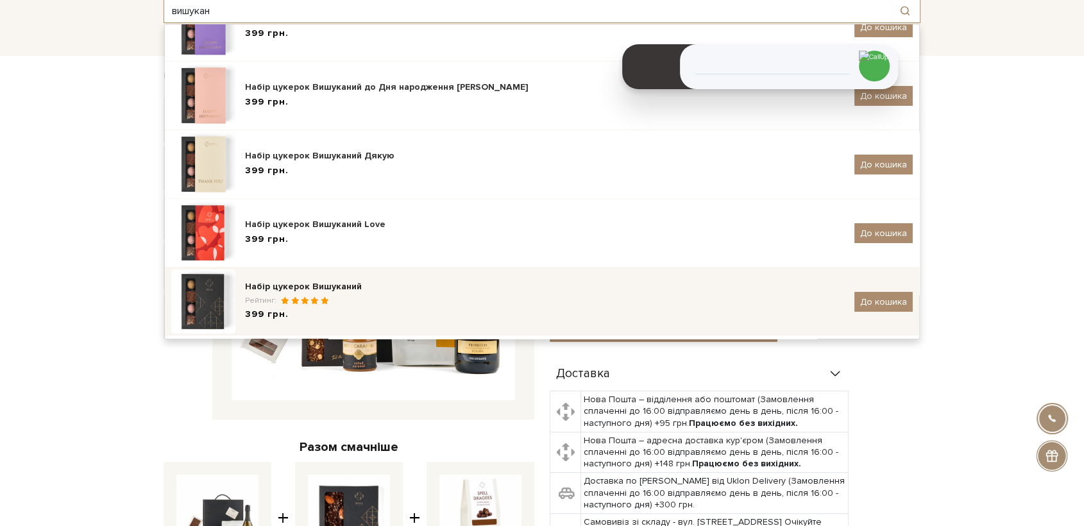
type input "вишукан"
click at [377, 296] on div "Рейтинг:" at bounding box center [545, 300] width 600 height 11
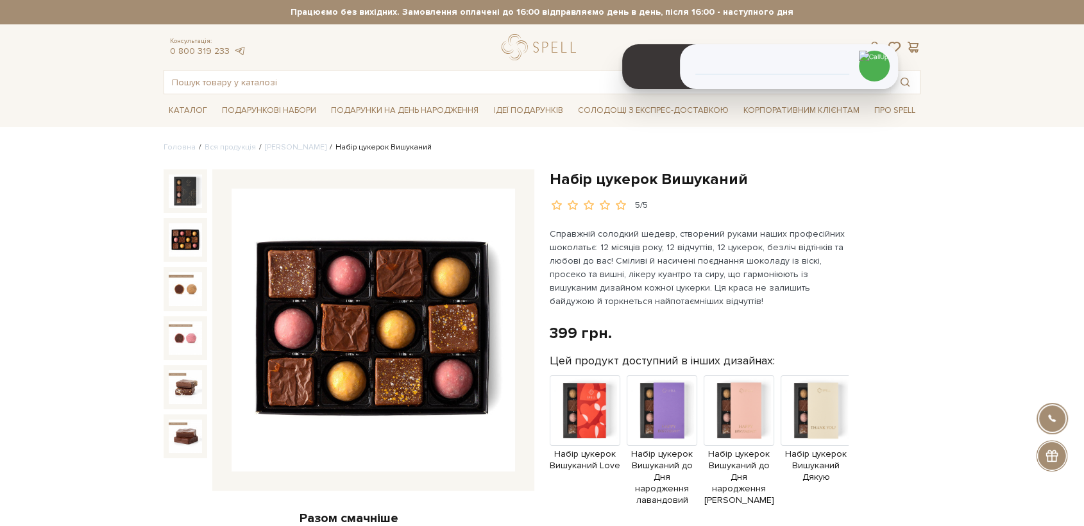
click at [192, 245] on img at bounding box center [185, 239] width 33 height 33
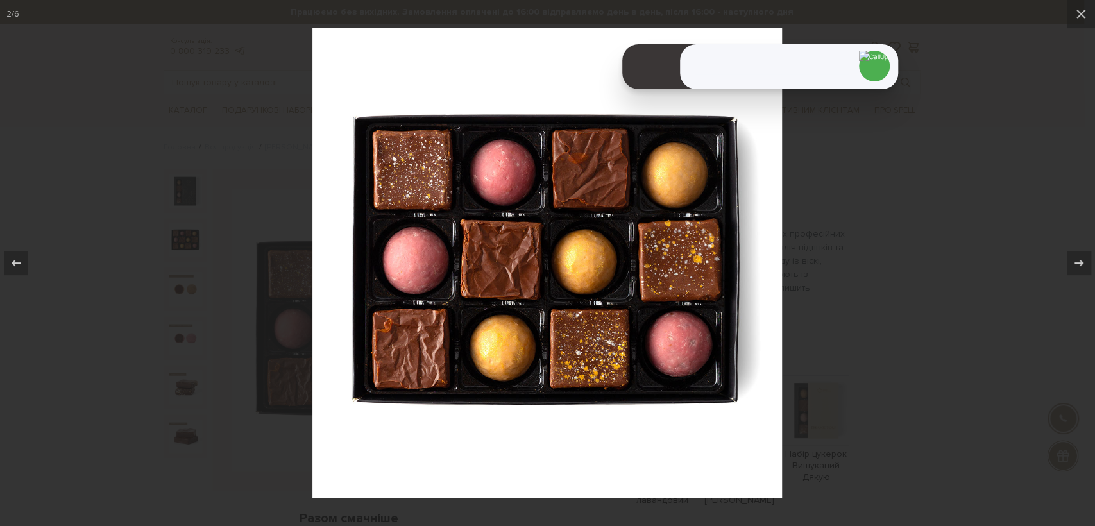
drag, startPoint x: 1092, startPoint y: 451, endPoint x: 1052, endPoint y: 440, distance: 41.4
click at [1066, 443] on div at bounding box center [547, 263] width 1095 height 526
click at [875, 280] on div at bounding box center [547, 263] width 1095 height 526
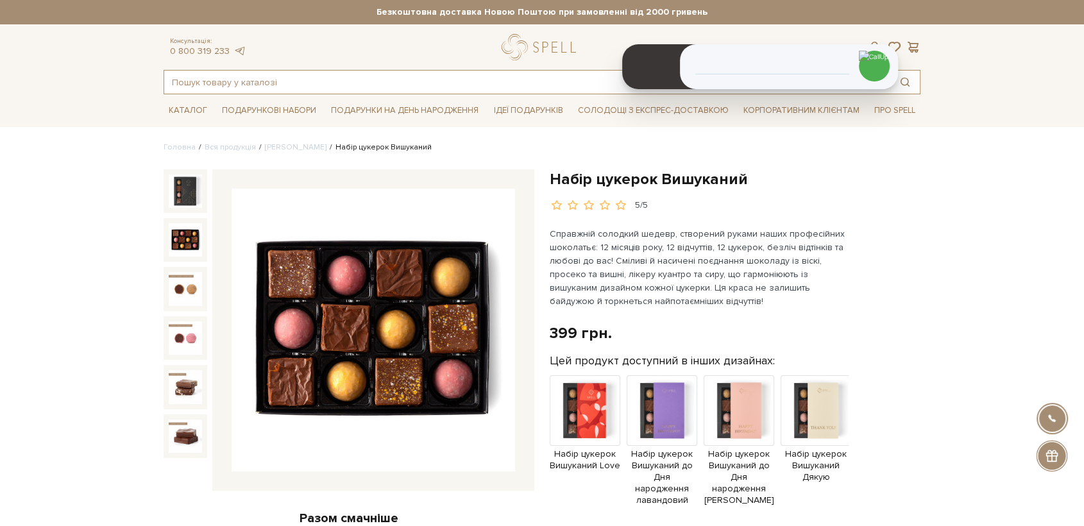
drag, startPoint x: 212, startPoint y: 83, endPoint x: 185, endPoint y: 64, distance: 33.5
click at [200, 74] on input "text" at bounding box center [527, 82] width 726 height 23
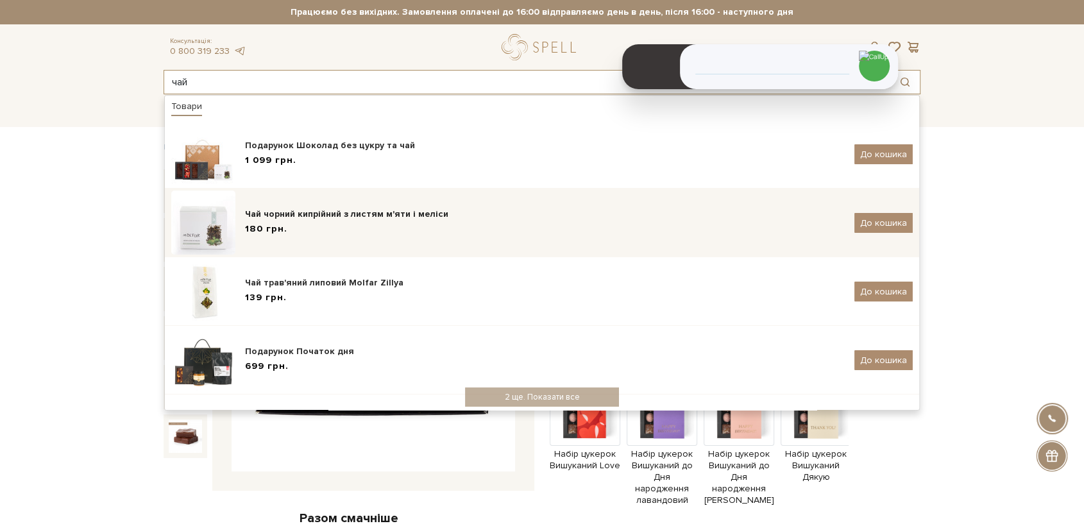
type input "чай"
click at [334, 243] on div "Чай чорний кипрійний з листям м'яти і меліси 180 грн. До кошика" at bounding box center [542, 223] width 742 height 64
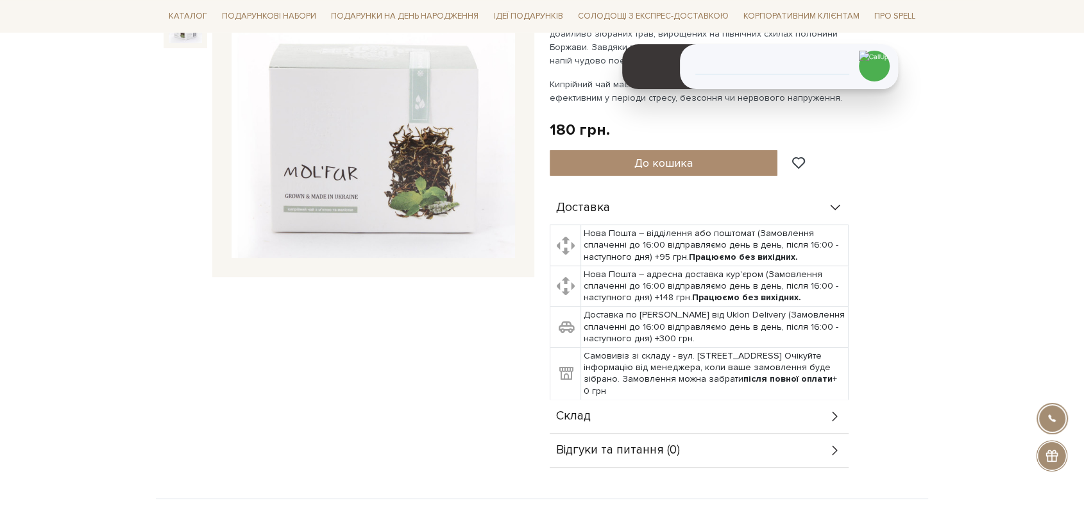
click at [375, 158] on img at bounding box center [374, 117] width 284 height 284
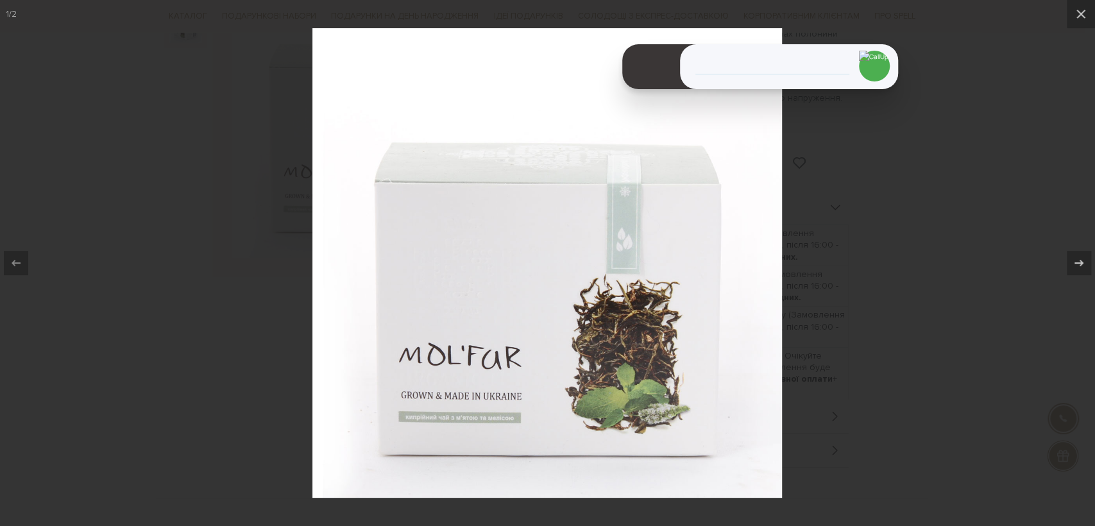
drag, startPoint x: 219, startPoint y: 327, endPoint x: 201, endPoint y: 182, distance: 145.5
click at [226, 325] on div at bounding box center [547, 263] width 1095 height 526
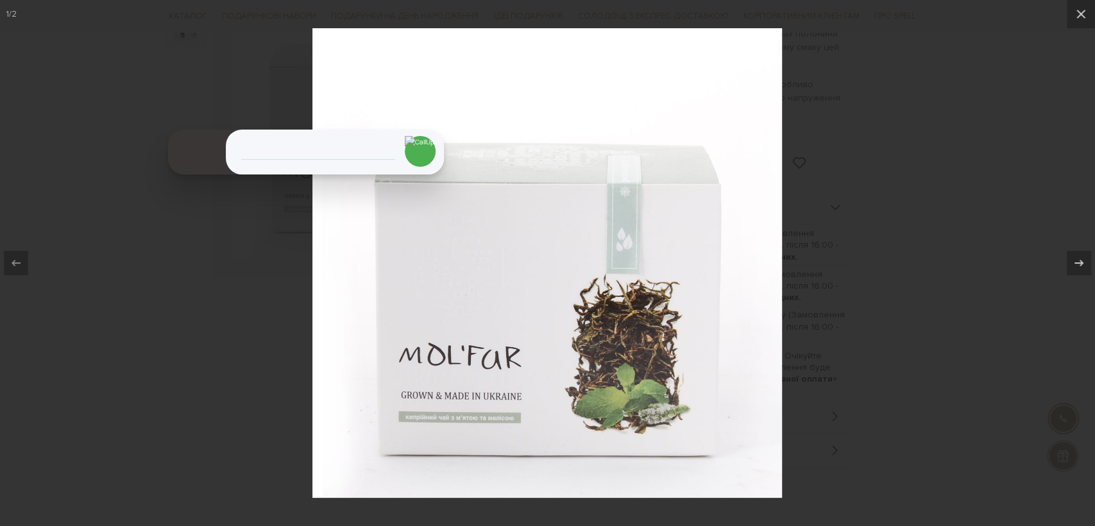
drag, startPoint x: 1002, startPoint y: 371, endPoint x: 996, endPoint y: 362, distance: 10.7
click at [1001, 369] on div at bounding box center [547, 263] width 1095 height 526
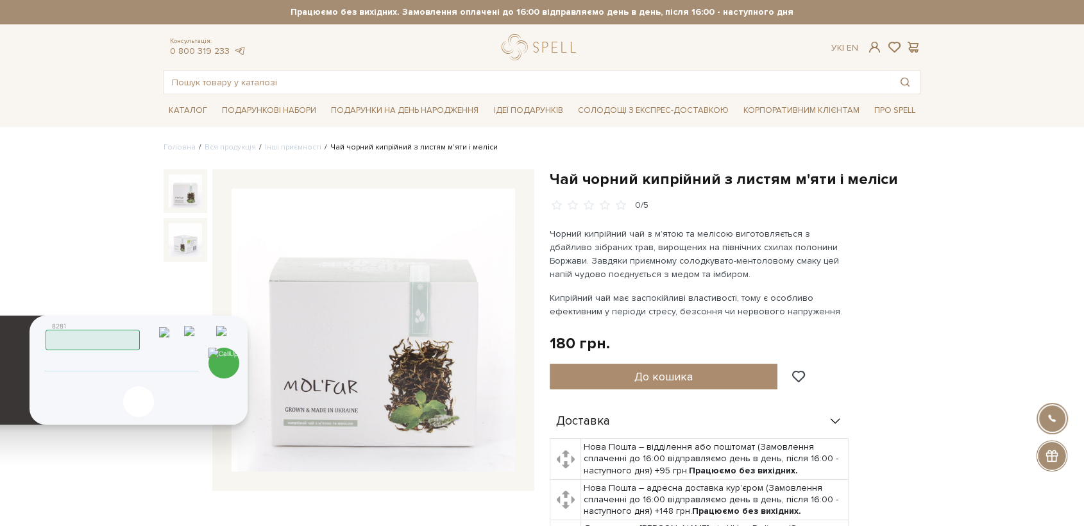
drag, startPoint x: 196, startPoint y: 141, endPoint x: 0, endPoint y: 366, distance: 299.3
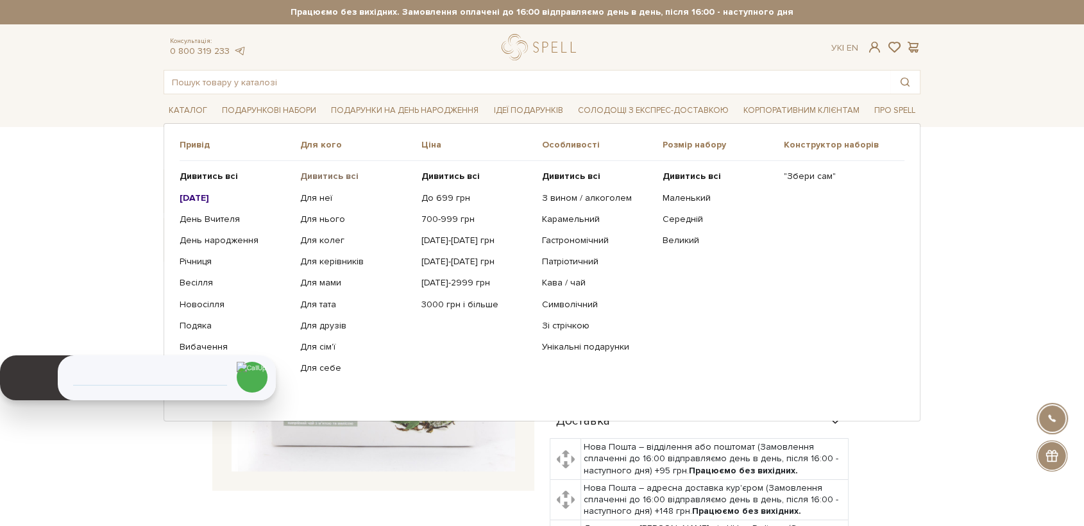
click at [355, 173] on link "Дивитись всі" at bounding box center [355, 177] width 111 height 12
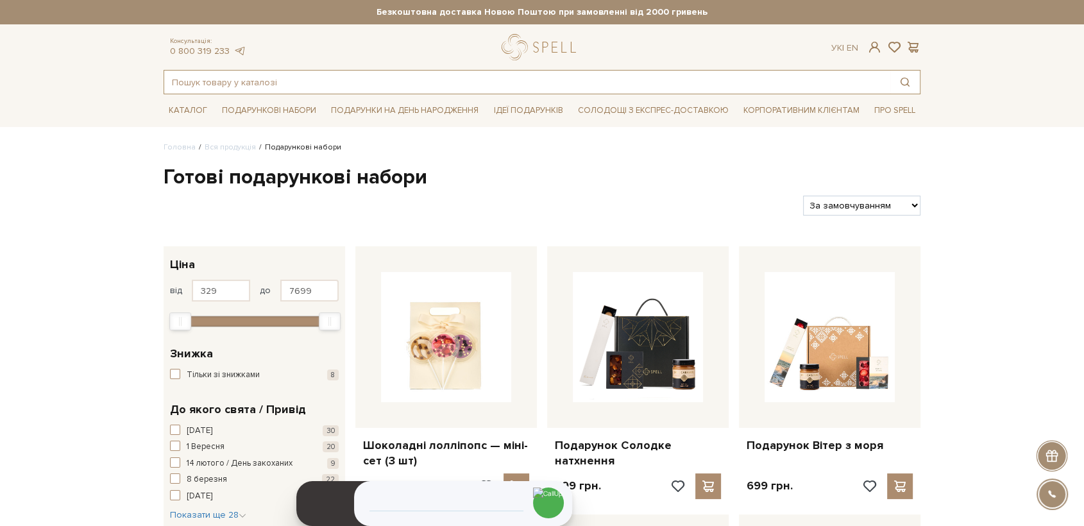
click at [324, 82] on input "text" at bounding box center [527, 82] width 726 height 23
type input "діскав"
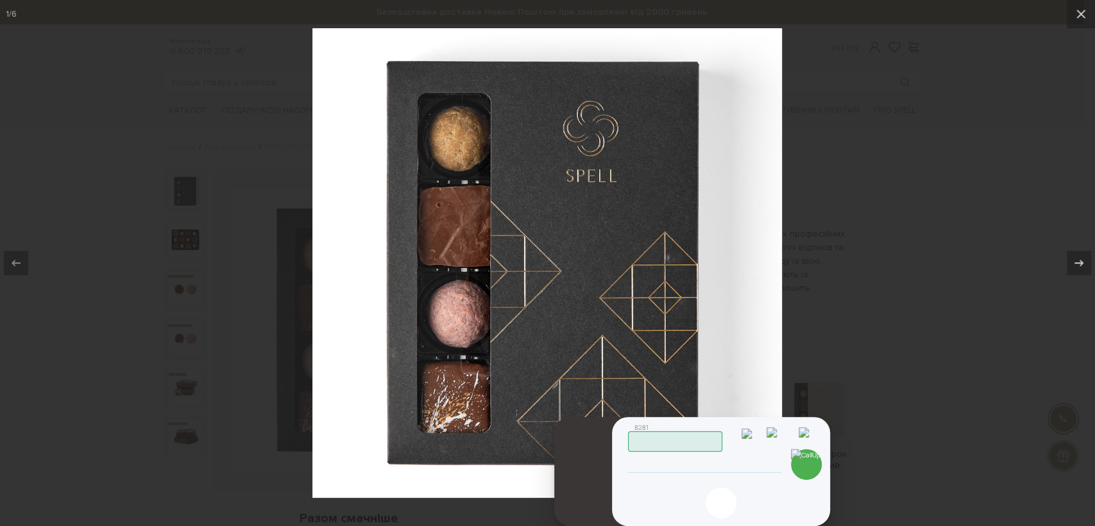
click at [690, 473] on div "Скопійовано в буфер обміну 1 2 ABC 3 DEF 4 GHI 5 JKL 6 MNO 7 PQRS 8 TUV 9 WXYZ …" at bounding box center [721, 471] width 218 height 109
type input "380955737908"
click at [801, 468] on img at bounding box center [806, 464] width 31 height 31
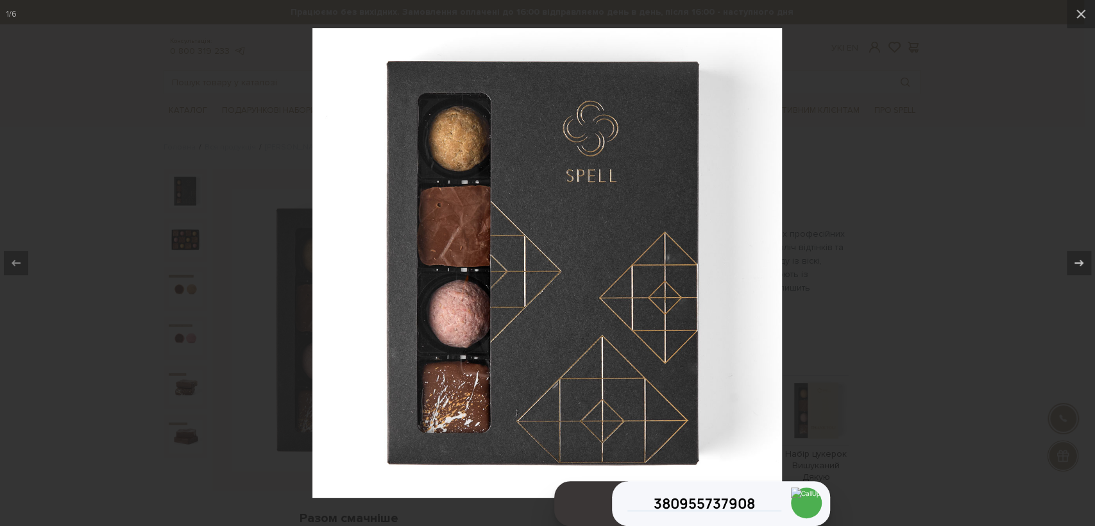
drag, startPoint x: 810, startPoint y: 257, endPoint x: 569, endPoint y: 169, distance: 256.8
click at [808, 252] on div at bounding box center [547, 263] width 1095 height 526
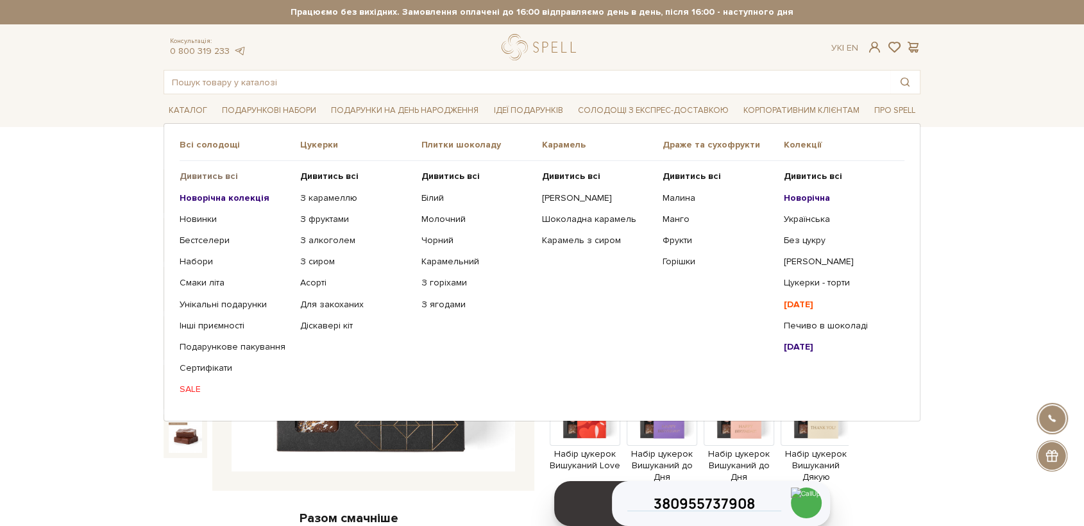
click at [210, 173] on b "Дивитись всі" at bounding box center [209, 176] width 58 height 11
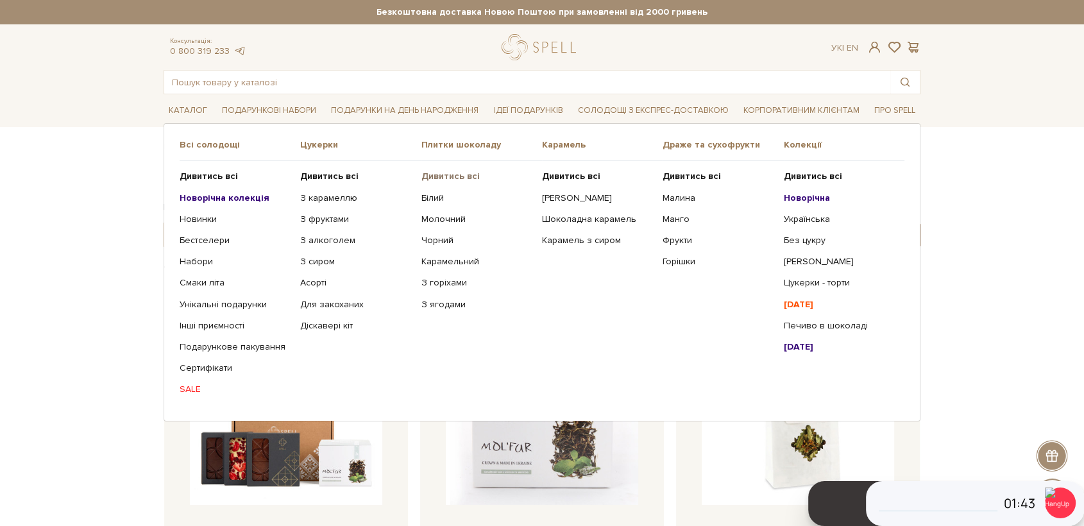
click at [445, 175] on b "Дивитись всі" at bounding box center [451, 176] width 58 height 11
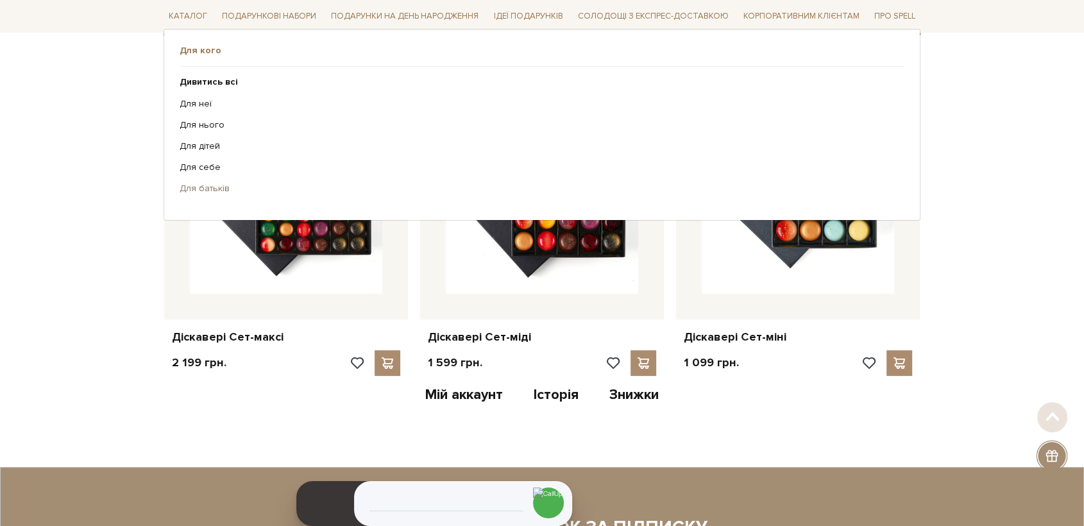
scroll to position [285, 0]
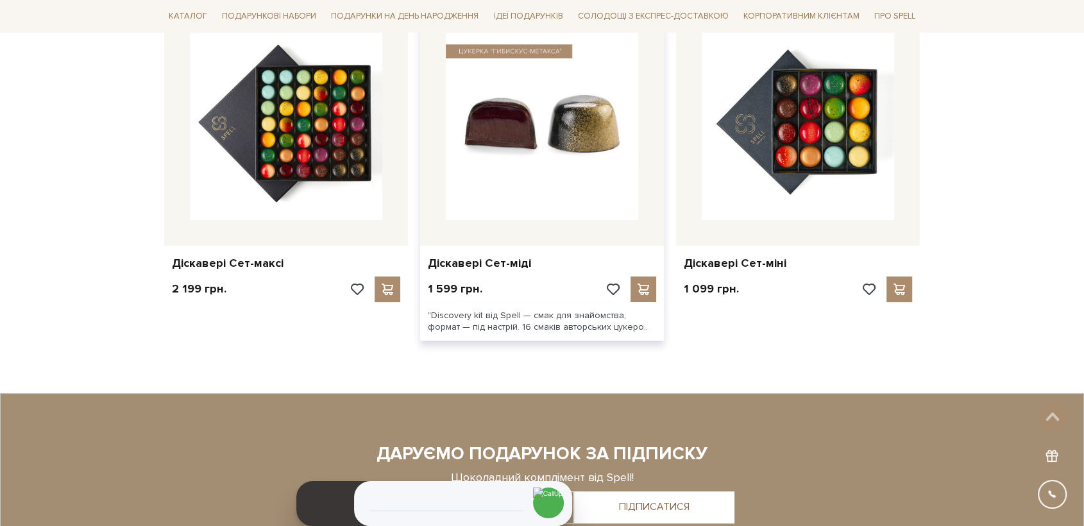
click at [606, 169] on img at bounding box center [542, 124] width 192 height 192
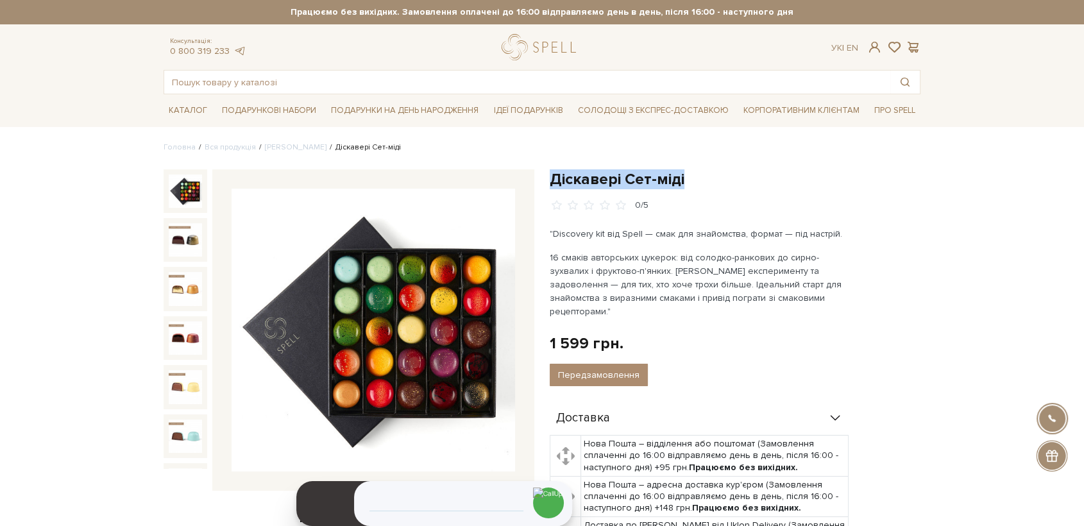
drag, startPoint x: 686, startPoint y: 181, endPoint x: 553, endPoint y: 185, distance: 132.9
click at [553, 185] on h1 "Діскавері Сет-міді" at bounding box center [735, 179] width 371 height 20
click at [423, 307] on img at bounding box center [374, 331] width 284 height 284
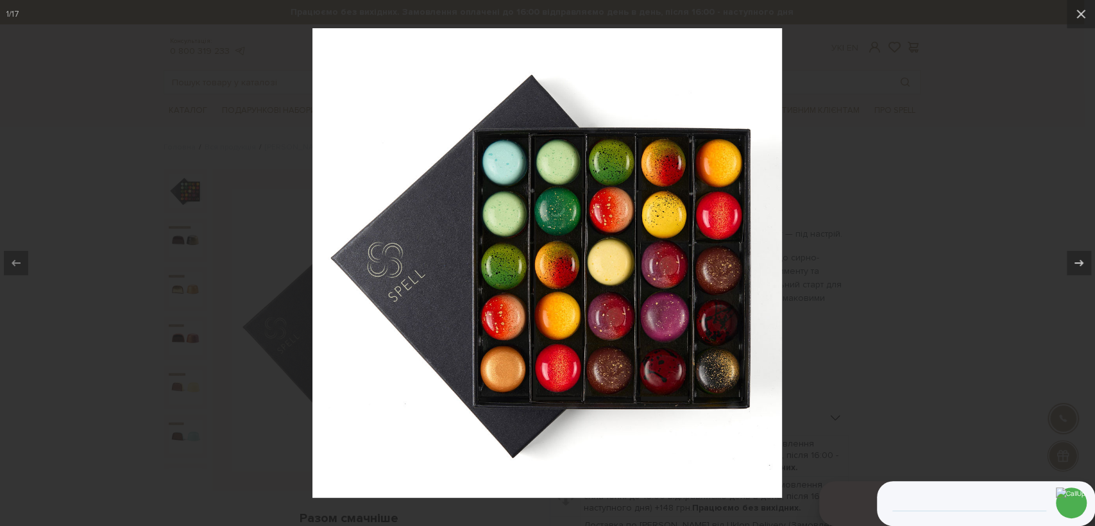
drag, startPoint x: 252, startPoint y: 92, endPoint x: 252, endPoint y: 73, distance: 19.2
click at [251, 92] on div at bounding box center [547, 263] width 1095 height 526
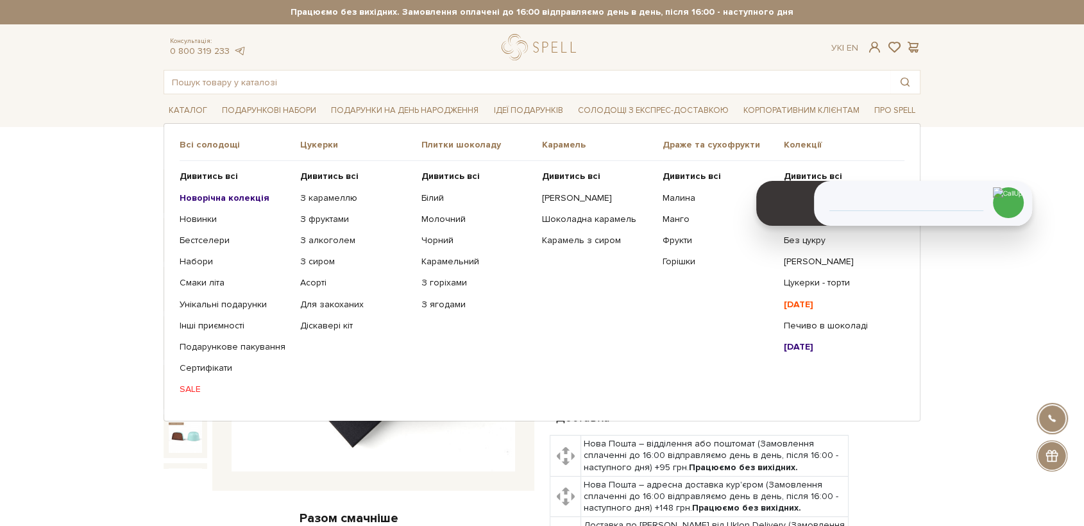
click at [795, 343] on b "[DATE]" at bounding box center [799, 346] width 30 height 11
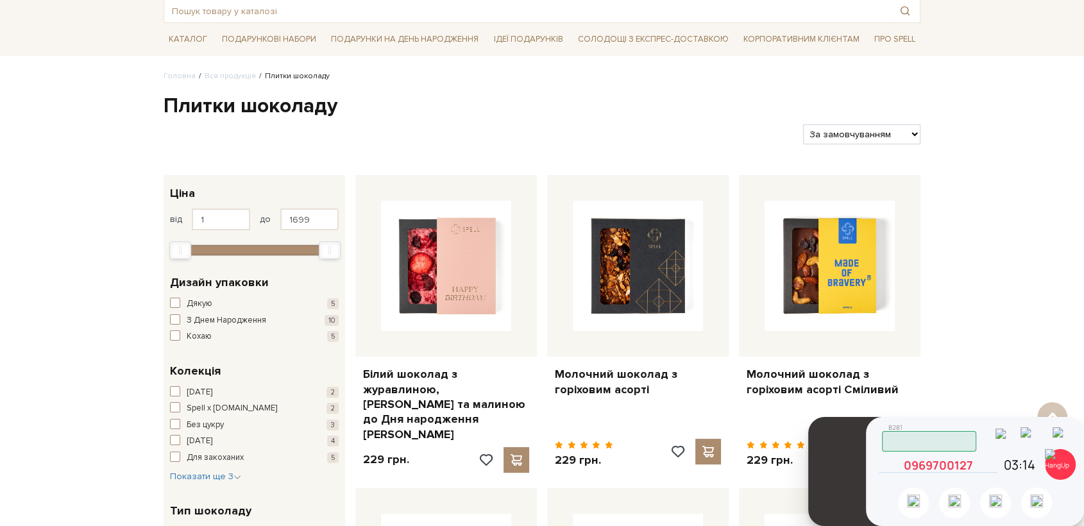
click at [986, 459] on icon at bounding box center [986, 459] width 0 height 0
click at [1056, 466] on img at bounding box center [1060, 464] width 31 height 31
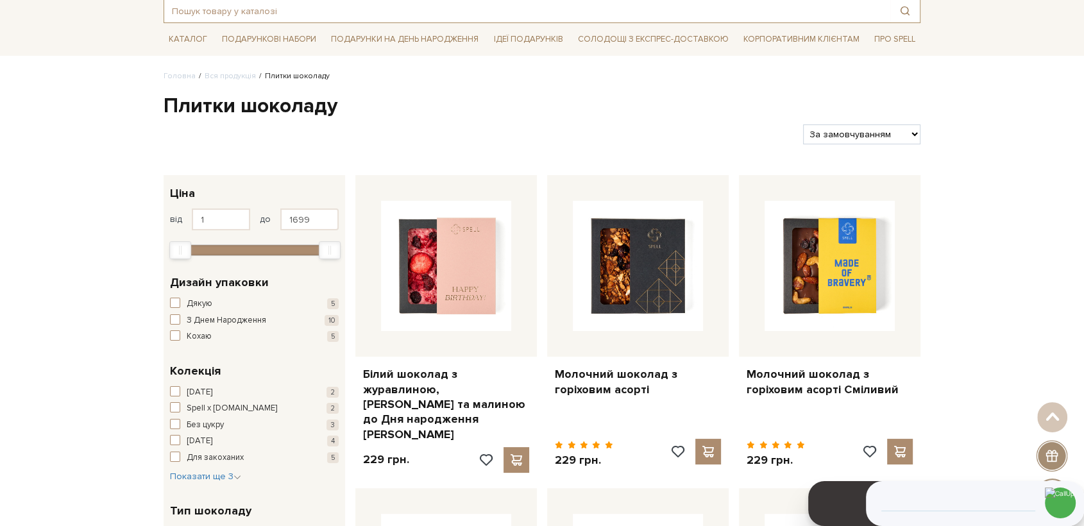
click at [268, 12] on input "text" at bounding box center [527, 10] width 726 height 23
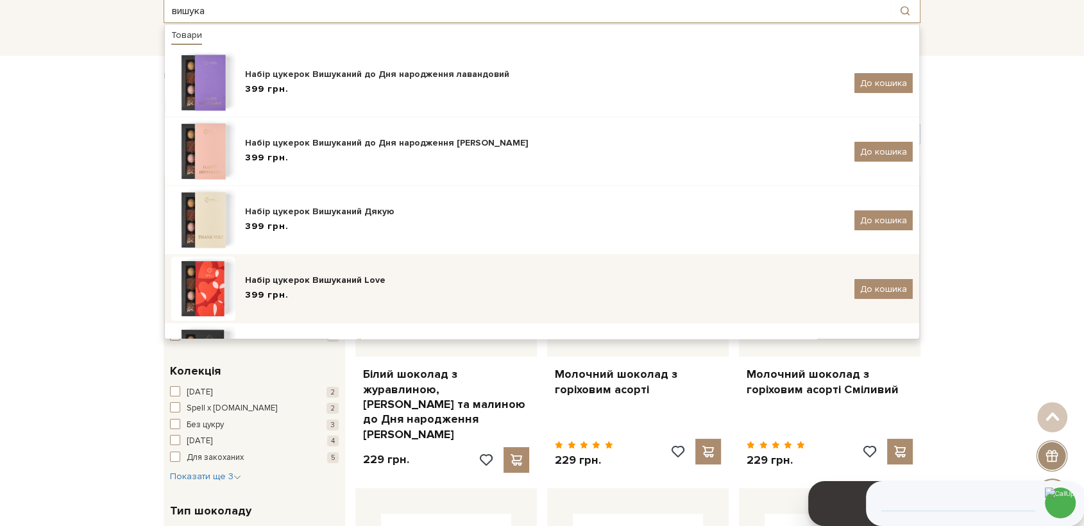
type input "вишука"
click at [283, 282] on div "Набір цукерок Вишуканий Love" at bounding box center [545, 280] width 600 height 13
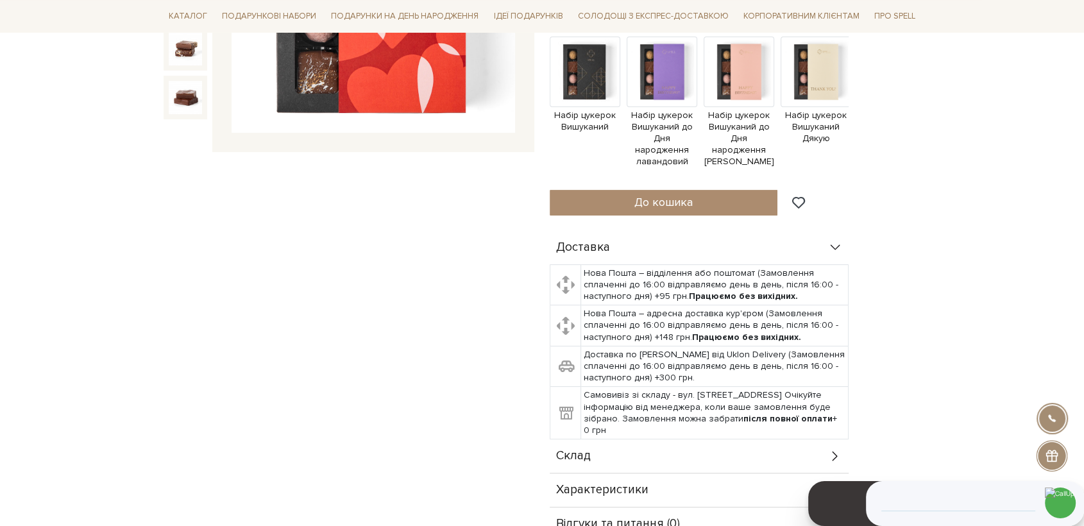
scroll to position [427, 0]
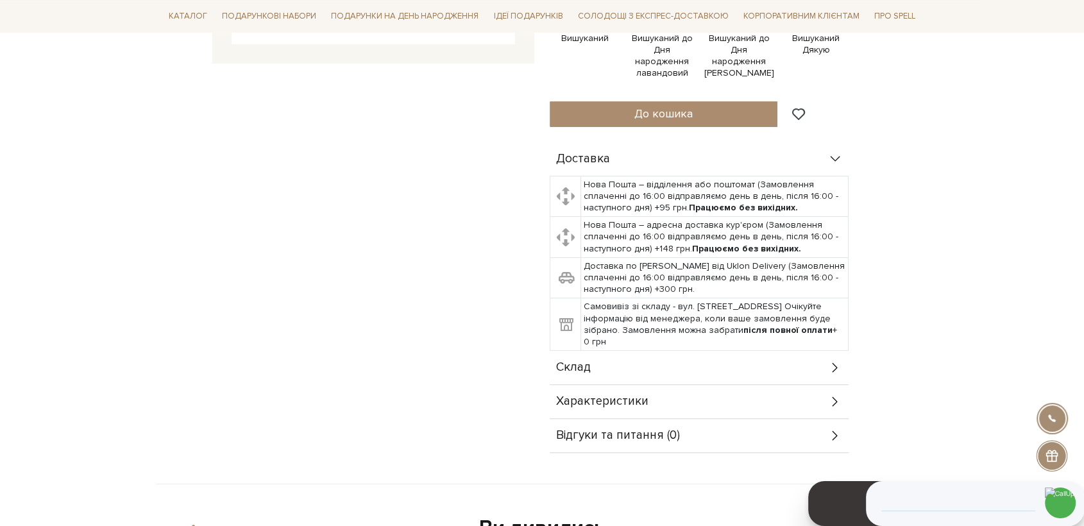
click at [585, 362] on span "Склад" at bounding box center [573, 368] width 35 height 12
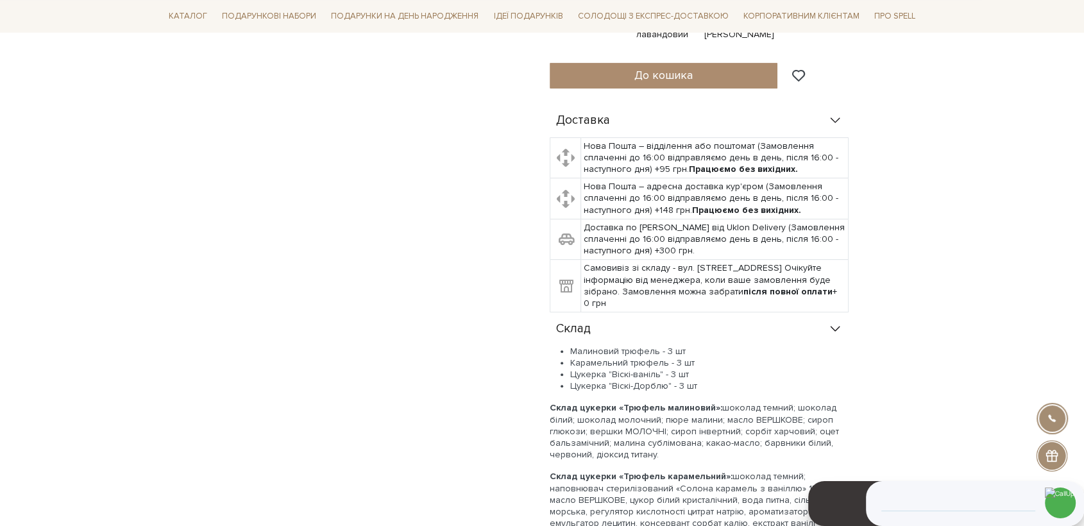
scroll to position [499, 0]
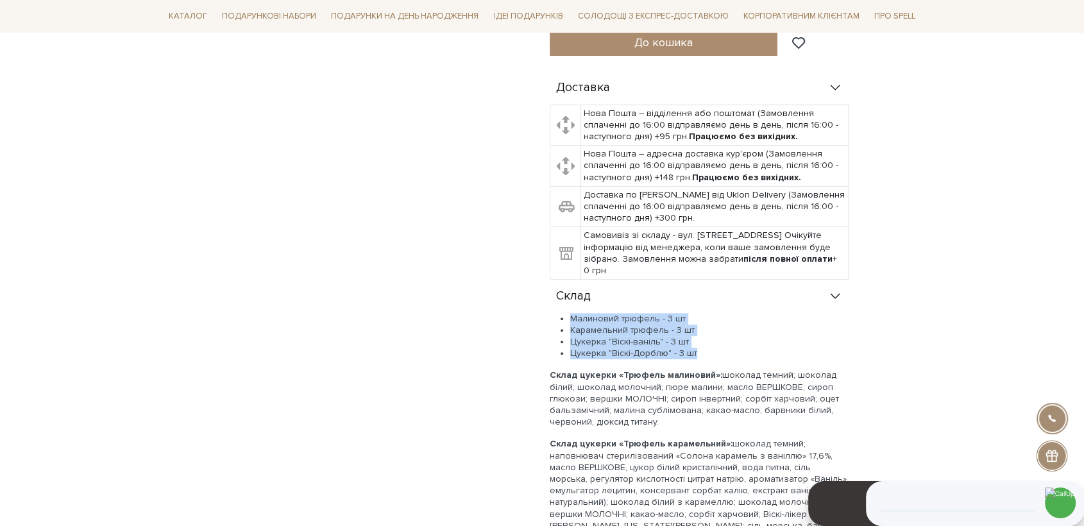
drag, startPoint x: 698, startPoint y: 345, endPoint x: 567, endPoint y: 310, distance: 135.6
click at [567, 313] on ul "Малиновий трюфель - 3 шт Карамельний трюфель - 3 шт Цукерка "Віскі-ваніль" - 3 …" at bounding box center [699, 336] width 299 height 47
copy ul "Малиновий трюфель - 3 шт Карамельний трюфель - 3 шт Цукерка "Віскі-ваніль" - 3 …"
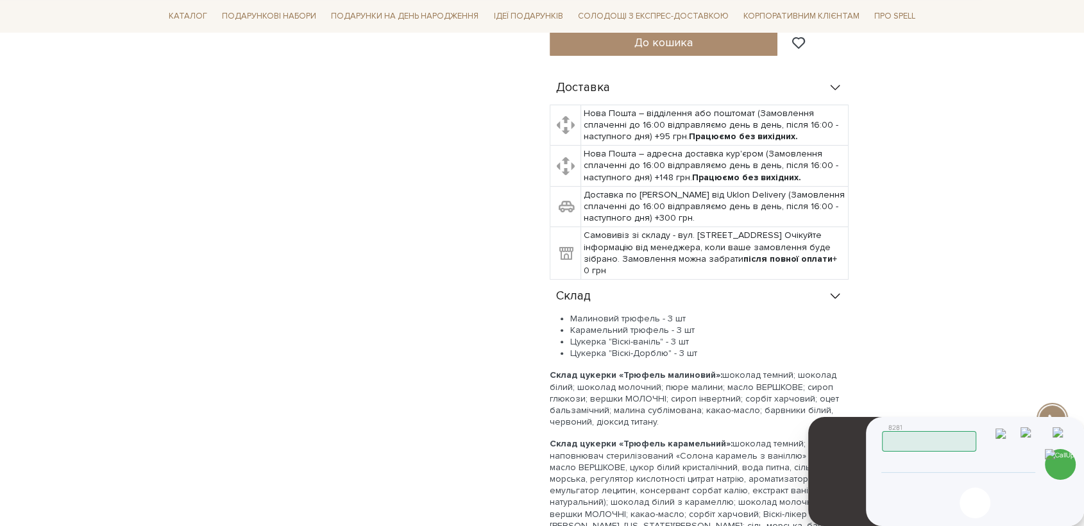
drag, startPoint x: 975, startPoint y: 468, endPoint x: 1009, endPoint y: 466, distance: 34.1
click at [978, 468] on input "tel" at bounding box center [958, 464] width 131 height 15
type input "+380951533599"
click at [1061, 468] on img at bounding box center [1060, 464] width 31 height 31
click at [1059, 468] on img at bounding box center [1060, 464] width 31 height 31
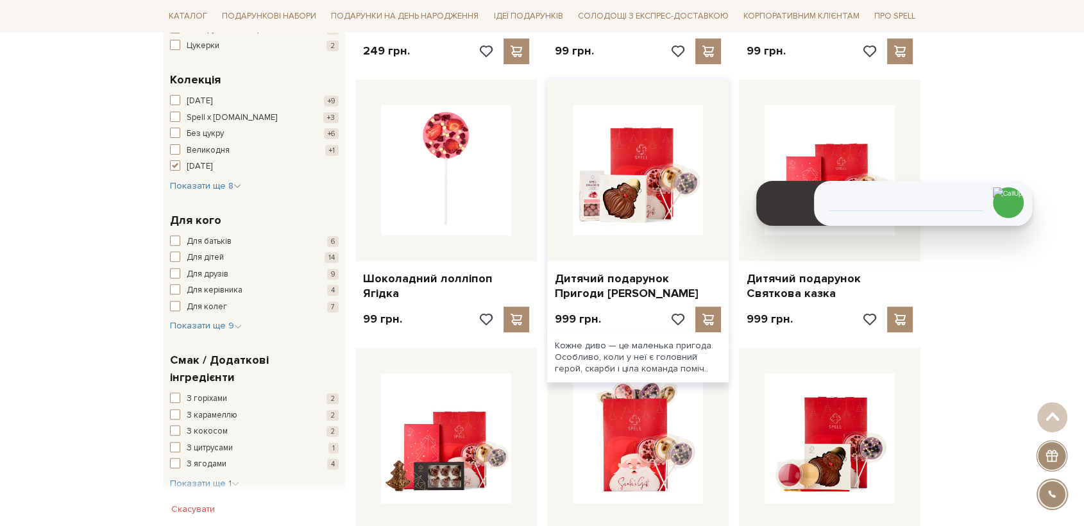
scroll to position [406, 0]
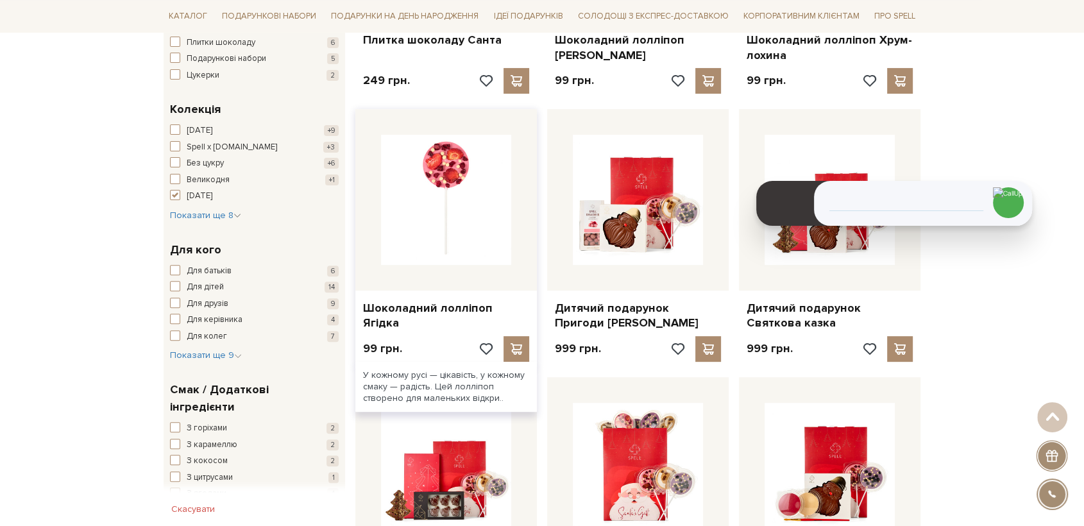
click at [366, 278] on div at bounding box center [446, 200] width 182 height 182
